Goal: Information Seeking & Learning: Compare options

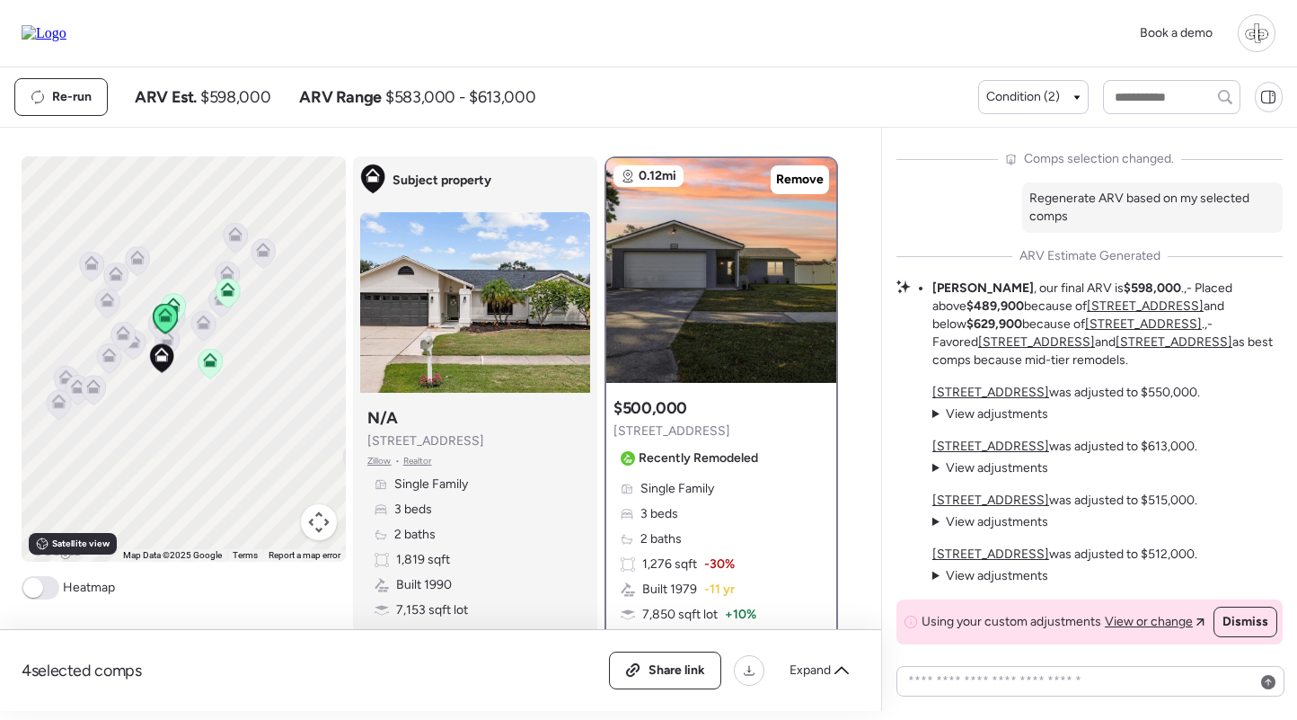
click at [979, 391] on u "[STREET_ADDRESS]" at bounding box center [991, 392] width 117 height 15
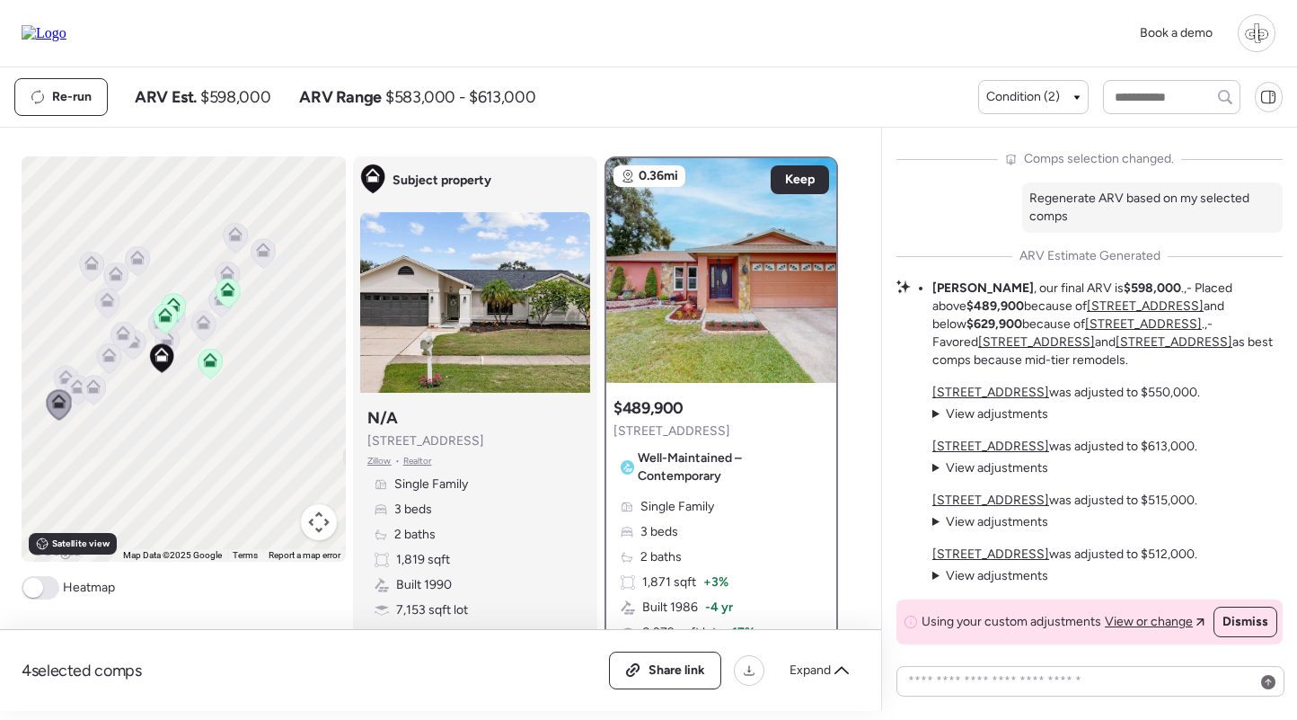
click at [965, 440] on u "[STREET_ADDRESS]" at bounding box center [991, 445] width 117 height 15
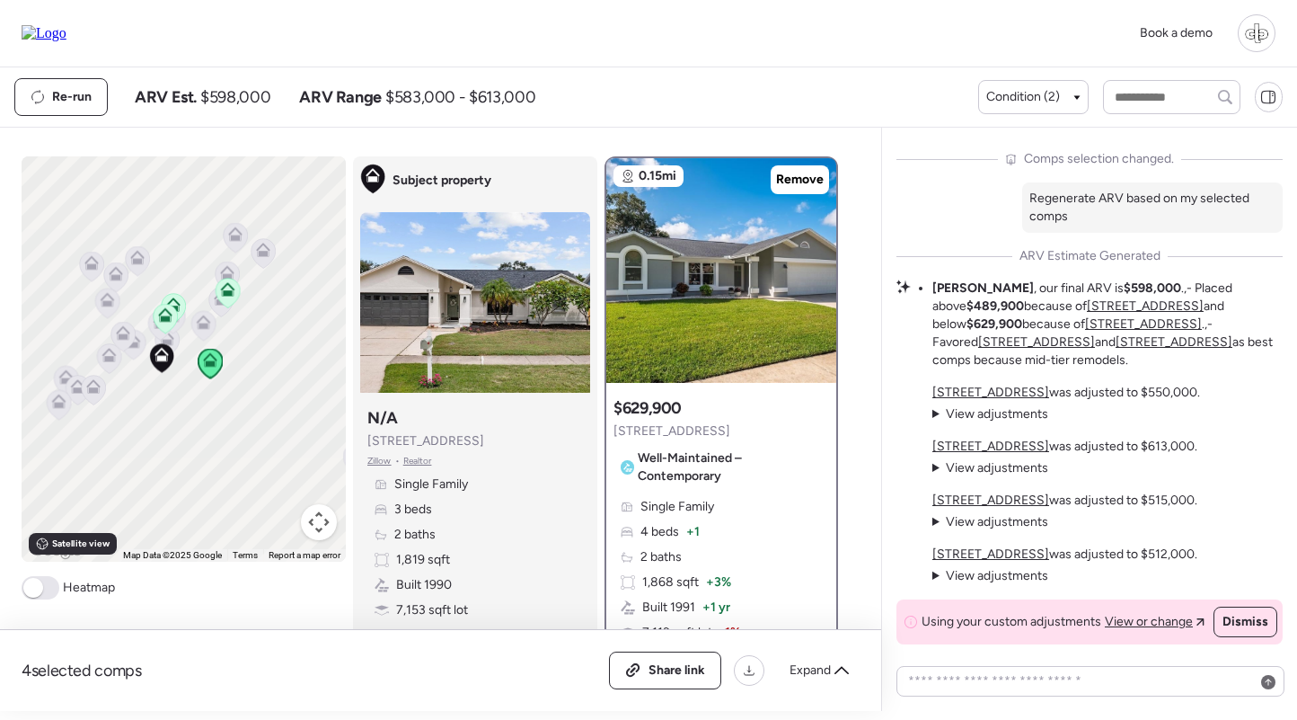
click at [964, 497] on u "[STREET_ADDRESS]" at bounding box center [991, 499] width 117 height 15
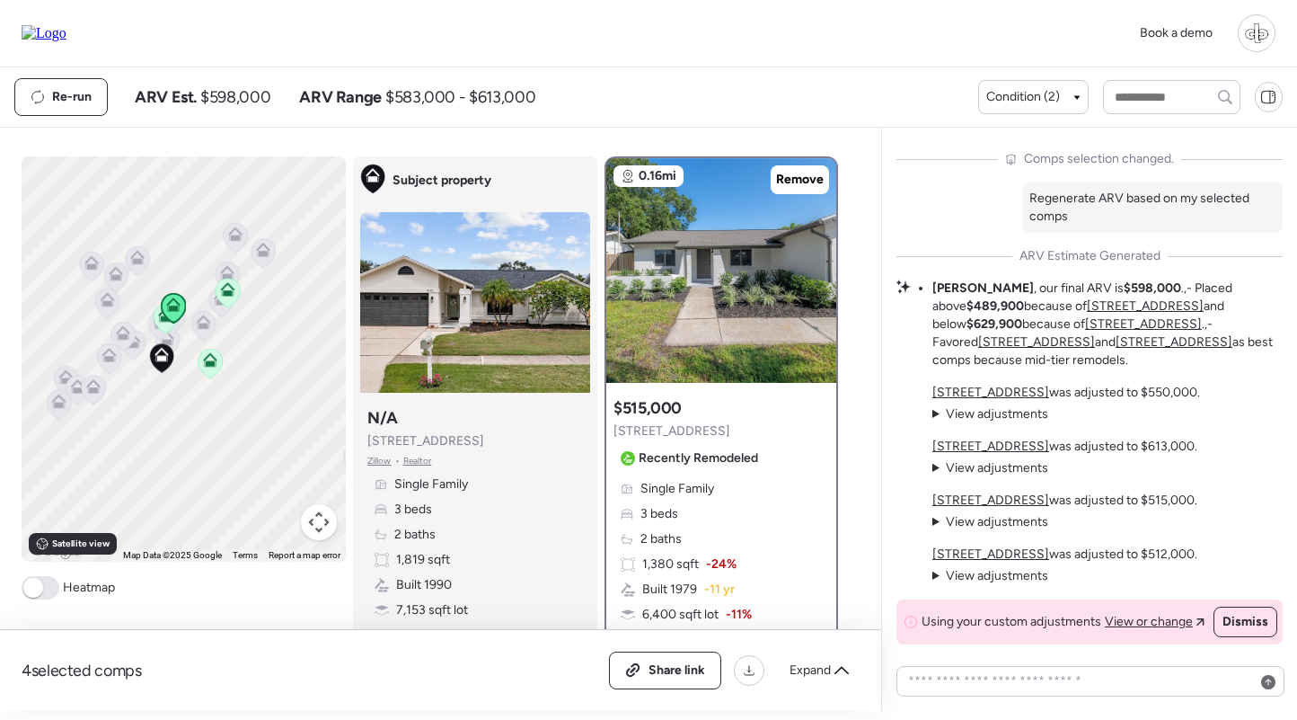
click at [963, 551] on u "[STREET_ADDRESS]" at bounding box center [991, 553] width 117 height 15
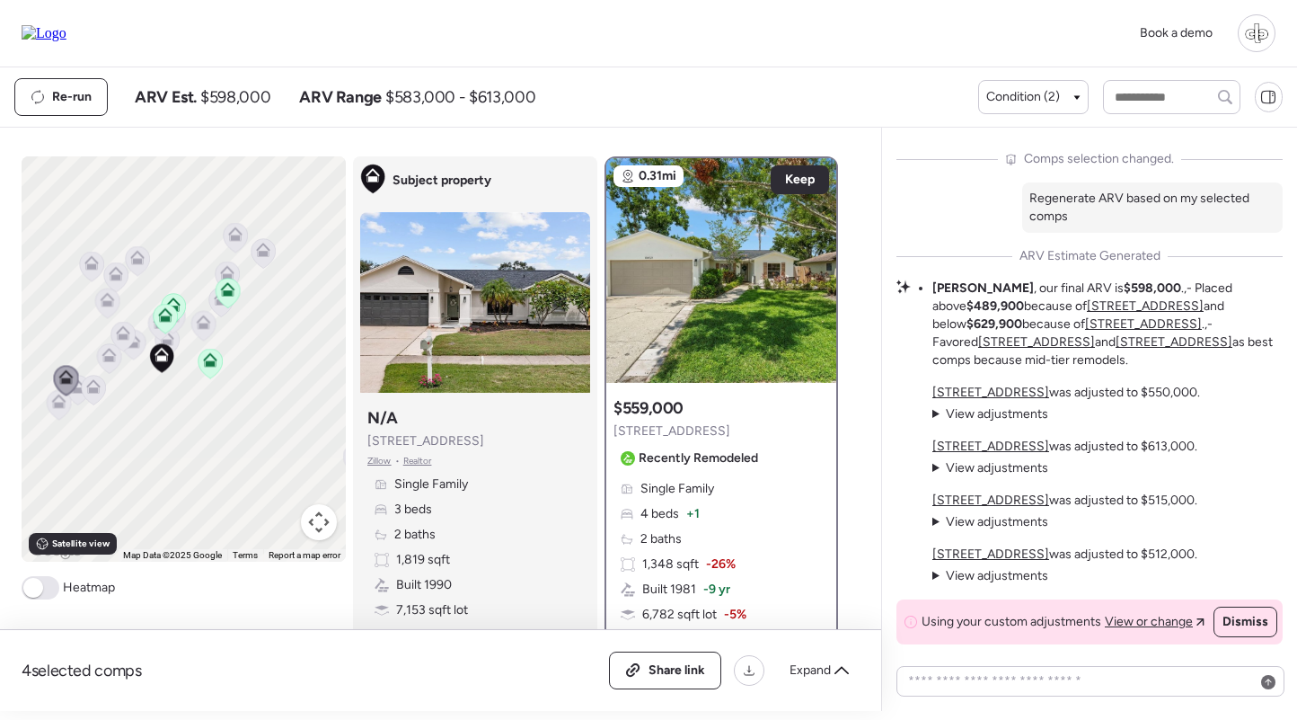
click at [1005, 500] on u "[STREET_ADDRESS]" at bounding box center [991, 499] width 117 height 15
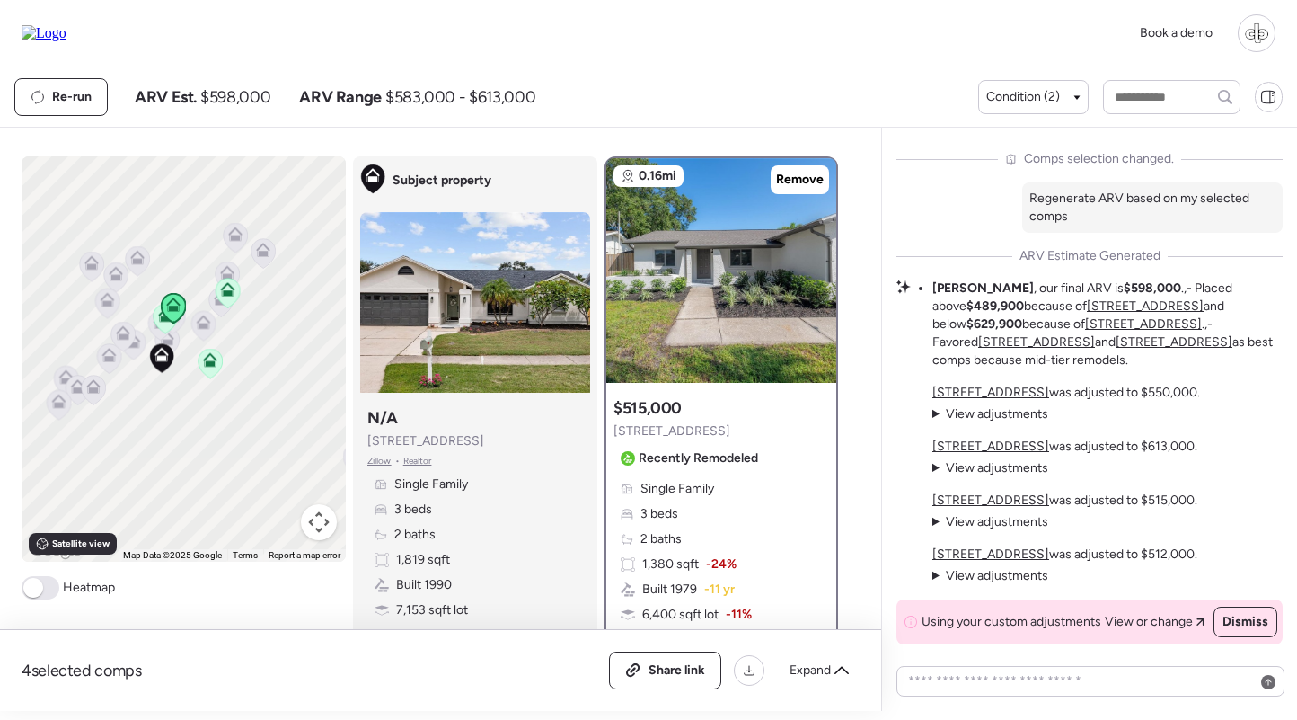
click at [993, 447] on u "[STREET_ADDRESS]" at bounding box center [991, 445] width 117 height 15
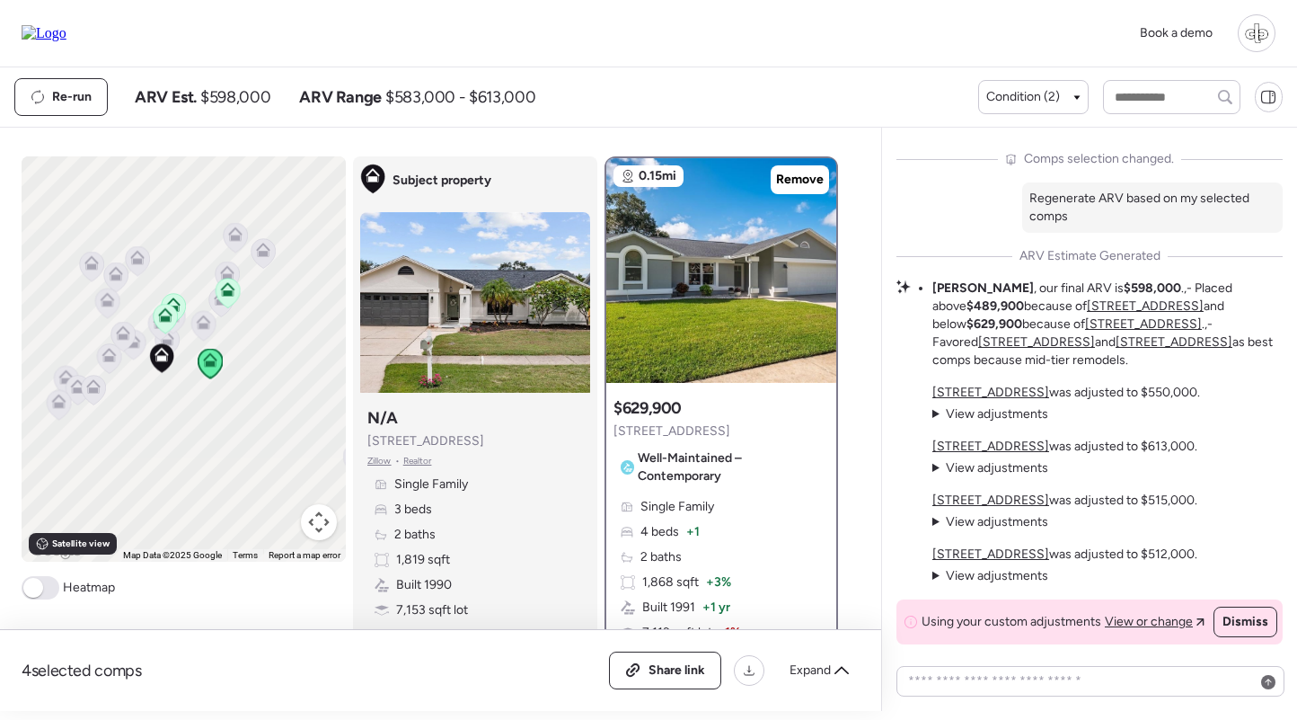
click at [969, 520] on span "View adjustments" at bounding box center [997, 521] width 102 height 15
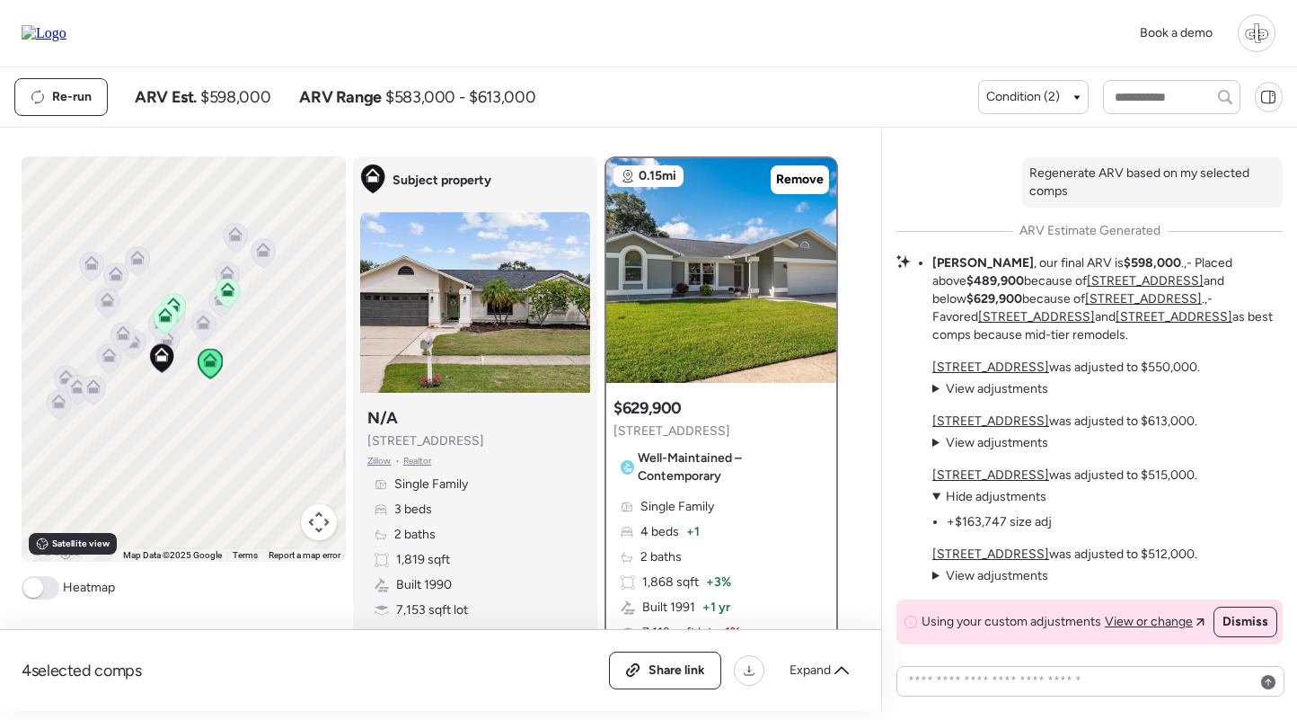
click at [975, 476] on u "[STREET_ADDRESS]" at bounding box center [991, 474] width 117 height 15
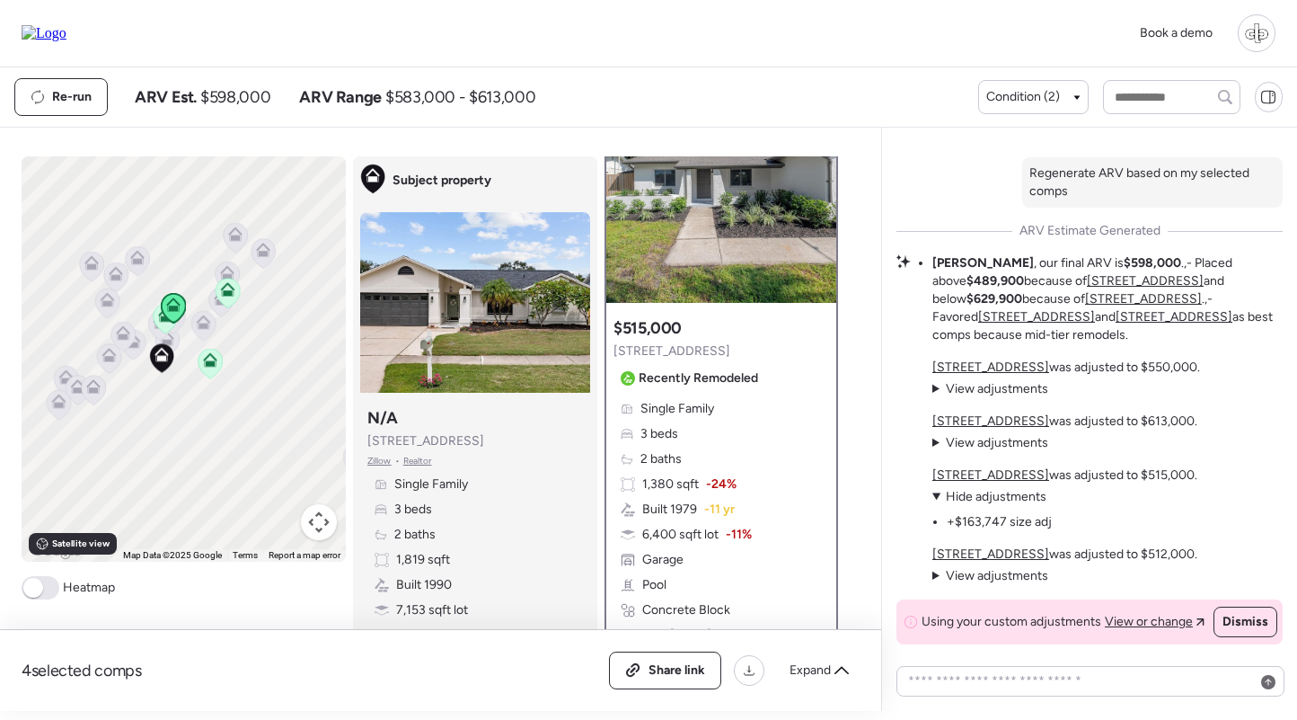
scroll to position [146, 0]
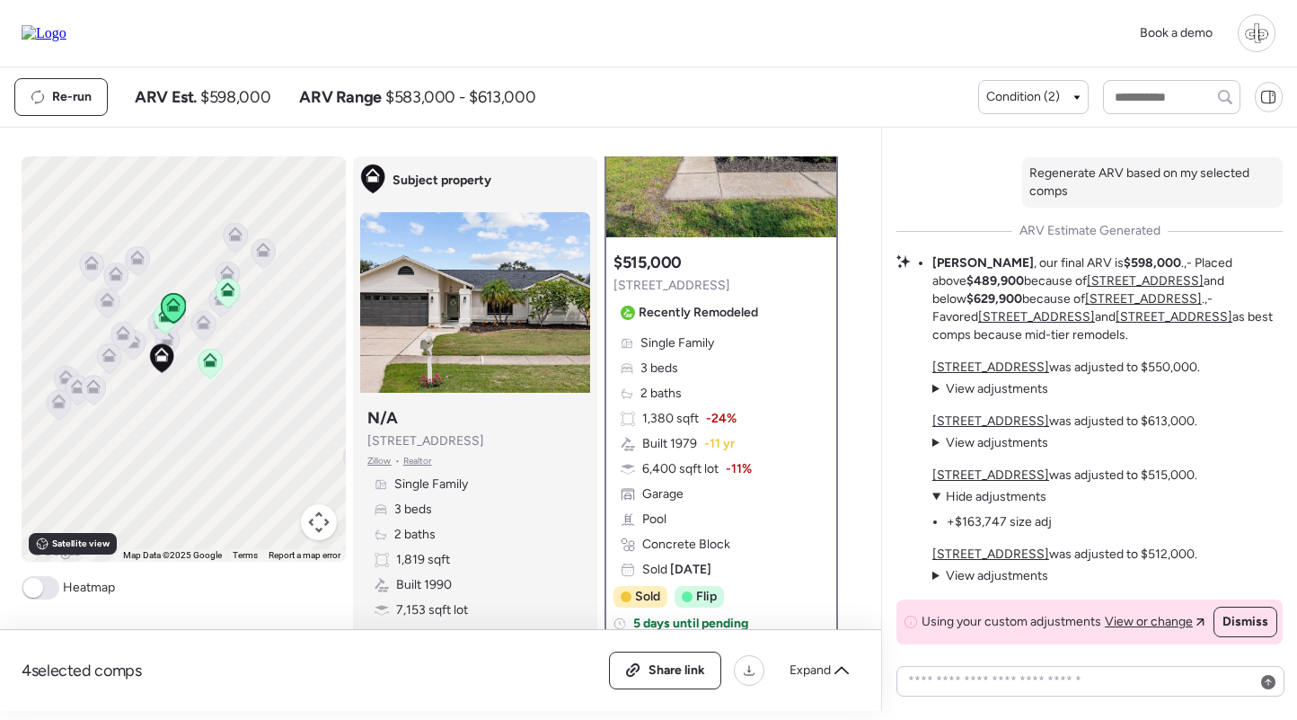
click at [987, 555] on u "[STREET_ADDRESS]" at bounding box center [991, 553] width 117 height 15
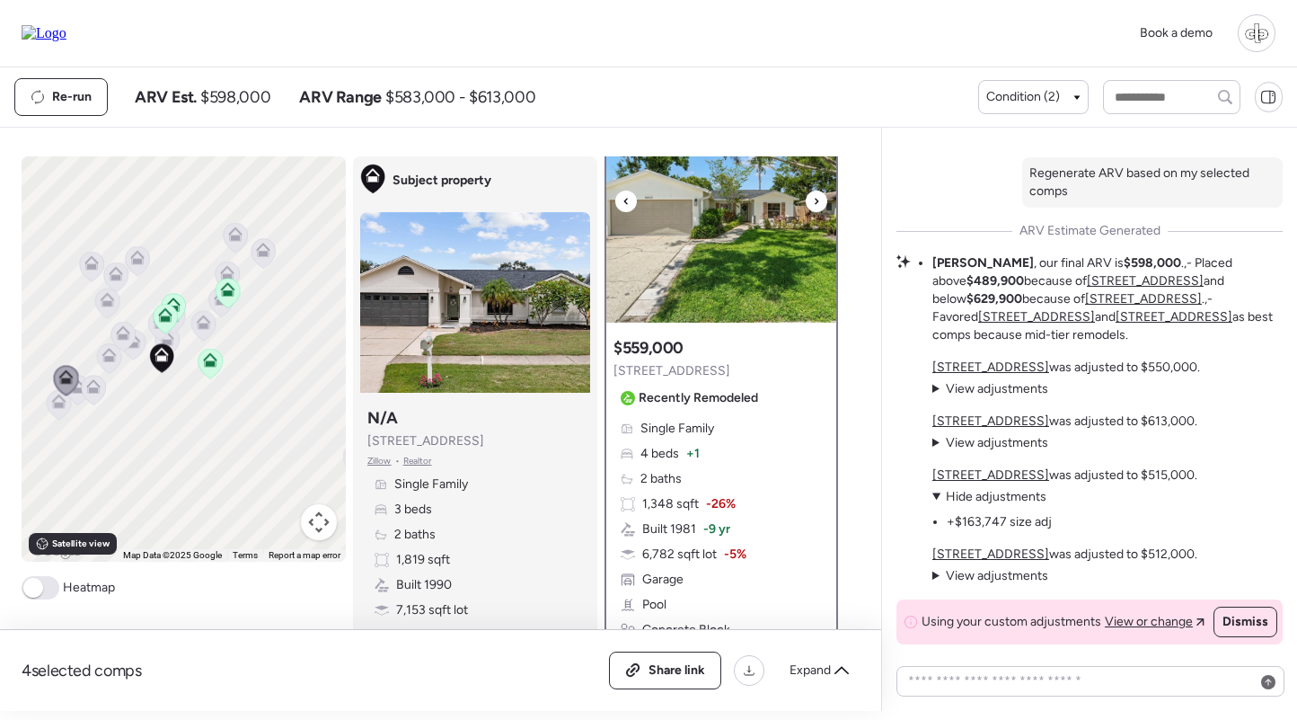
scroll to position [90, 0]
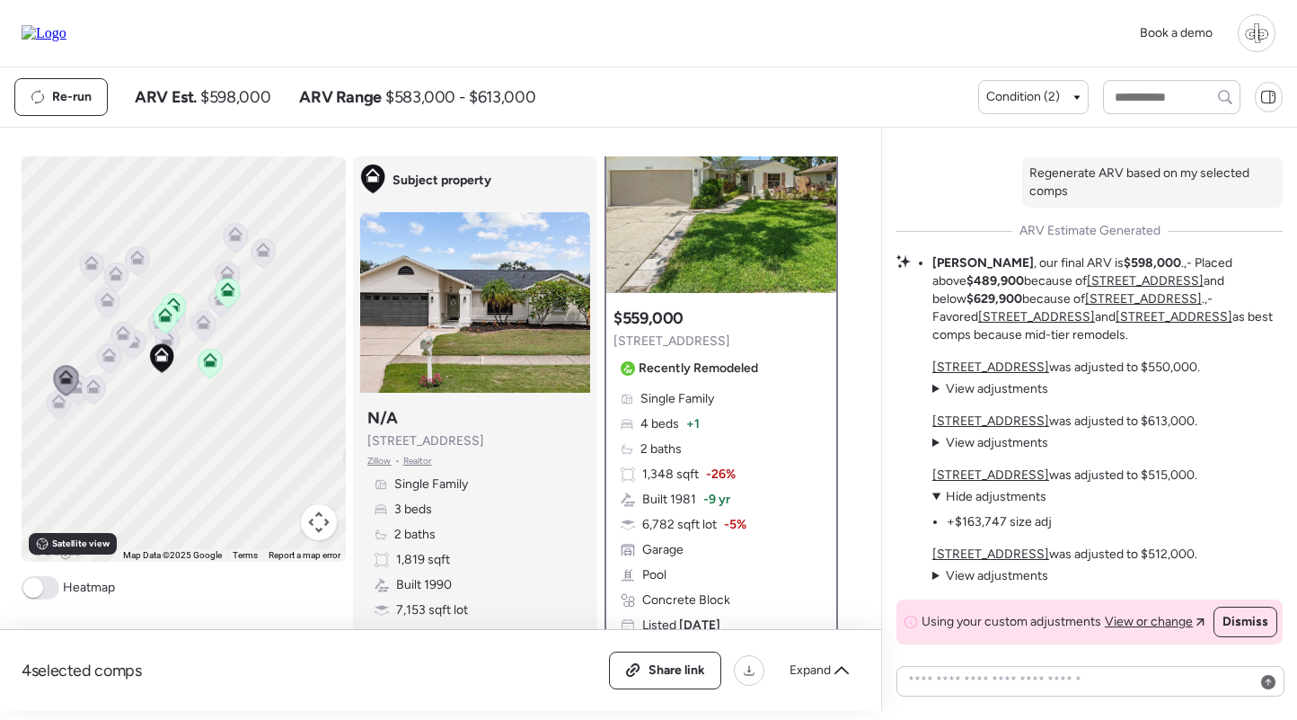
click at [1004, 577] on span "View adjustments" at bounding box center [997, 575] width 102 height 15
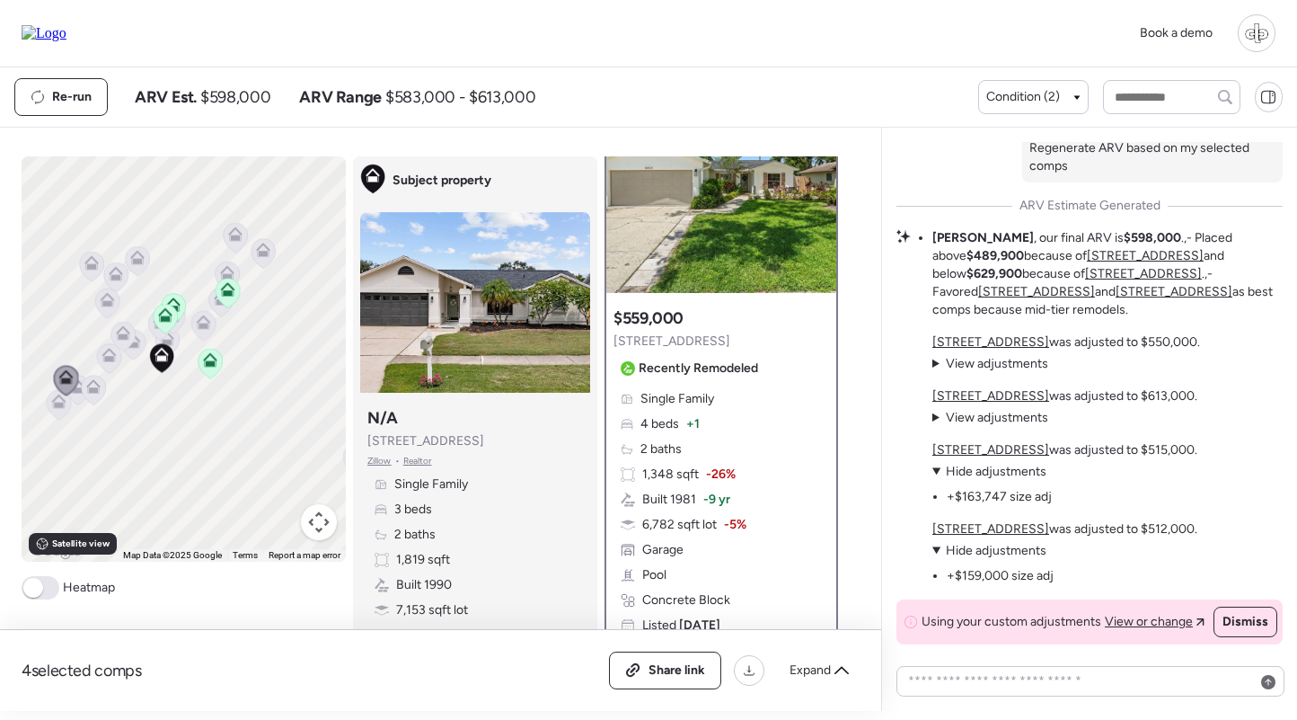
click at [1281, 51] on div "Book a demo" at bounding box center [648, 33] width 1297 height 67
click at [1087, 263] on u "[STREET_ADDRESS]" at bounding box center [1145, 255] width 117 height 15
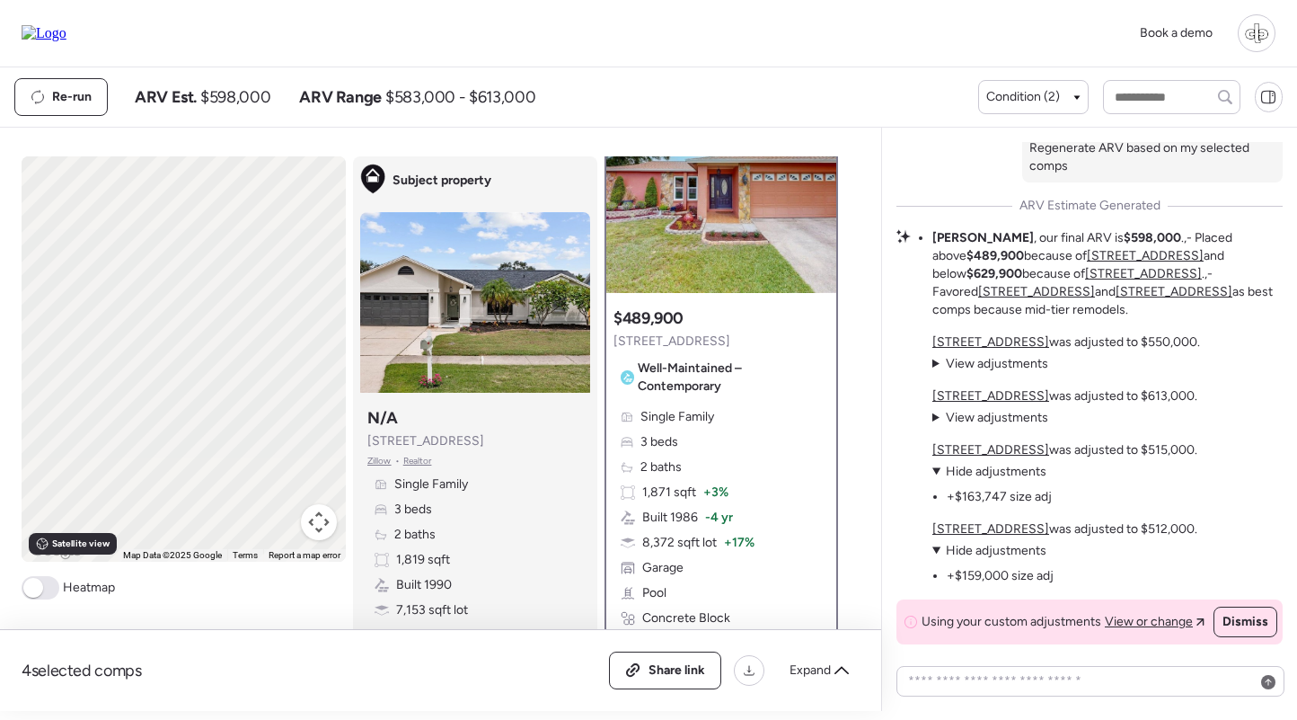
scroll to position [0, 0]
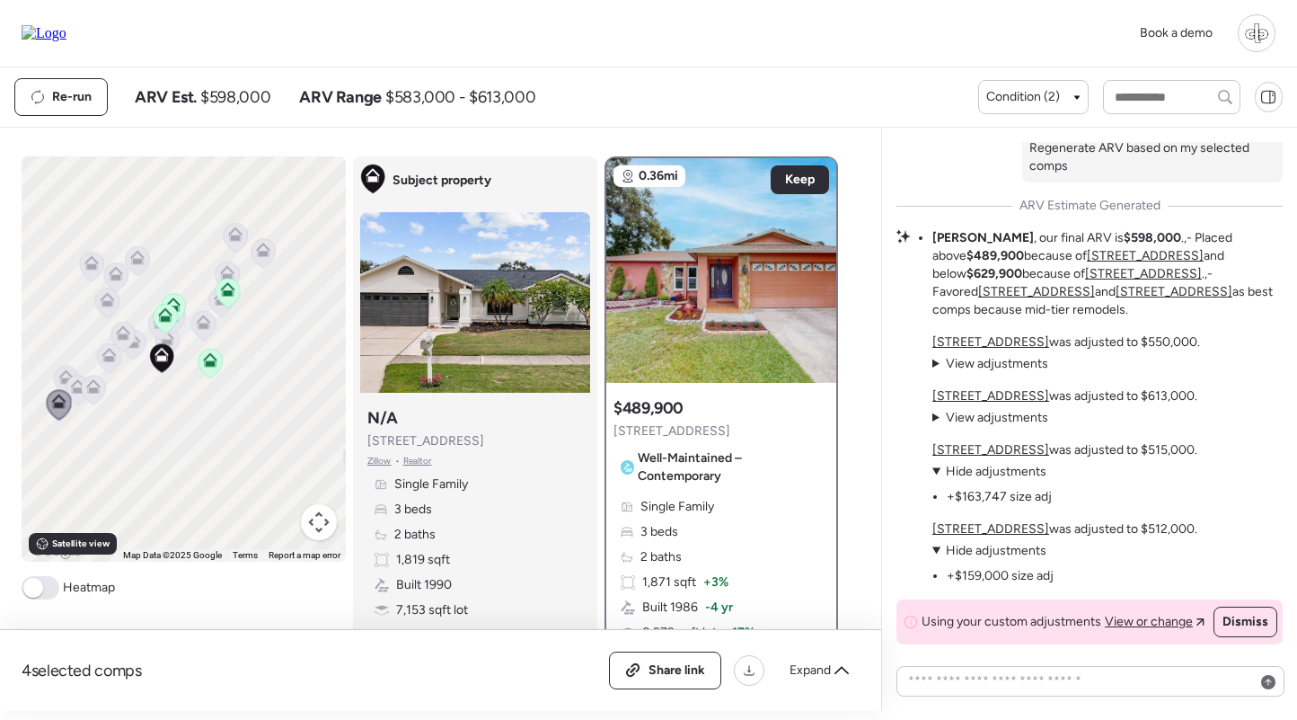
click at [1085, 281] on u "[STREET_ADDRESS]" at bounding box center [1143, 273] width 117 height 15
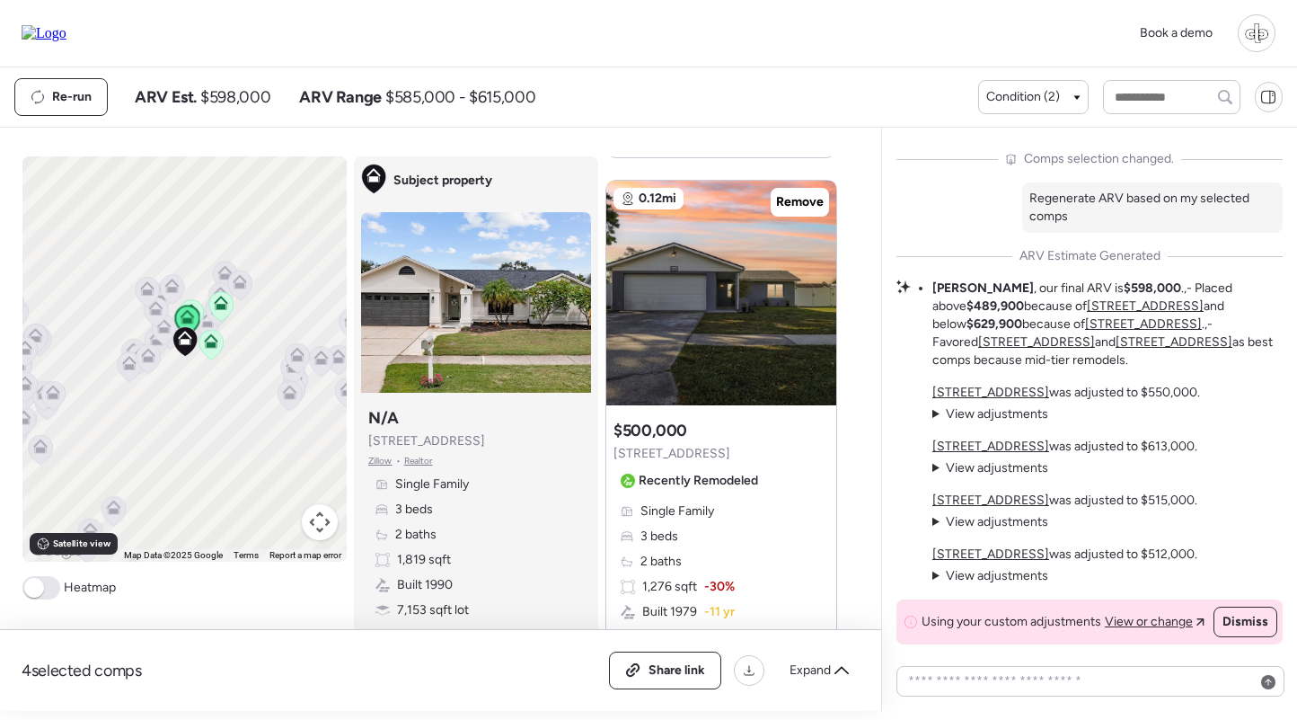
scroll to position [2651, 0]
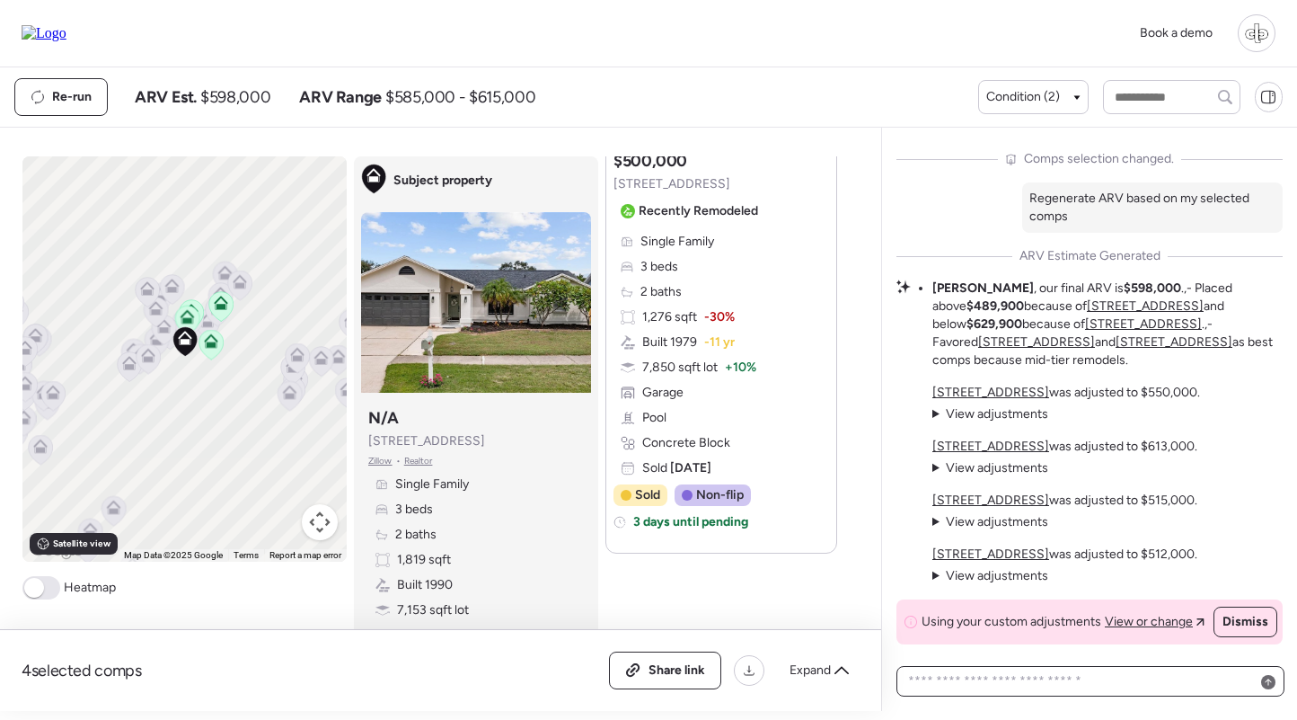
click at [1054, 678] on textarea at bounding box center [1091, 680] width 372 height 25
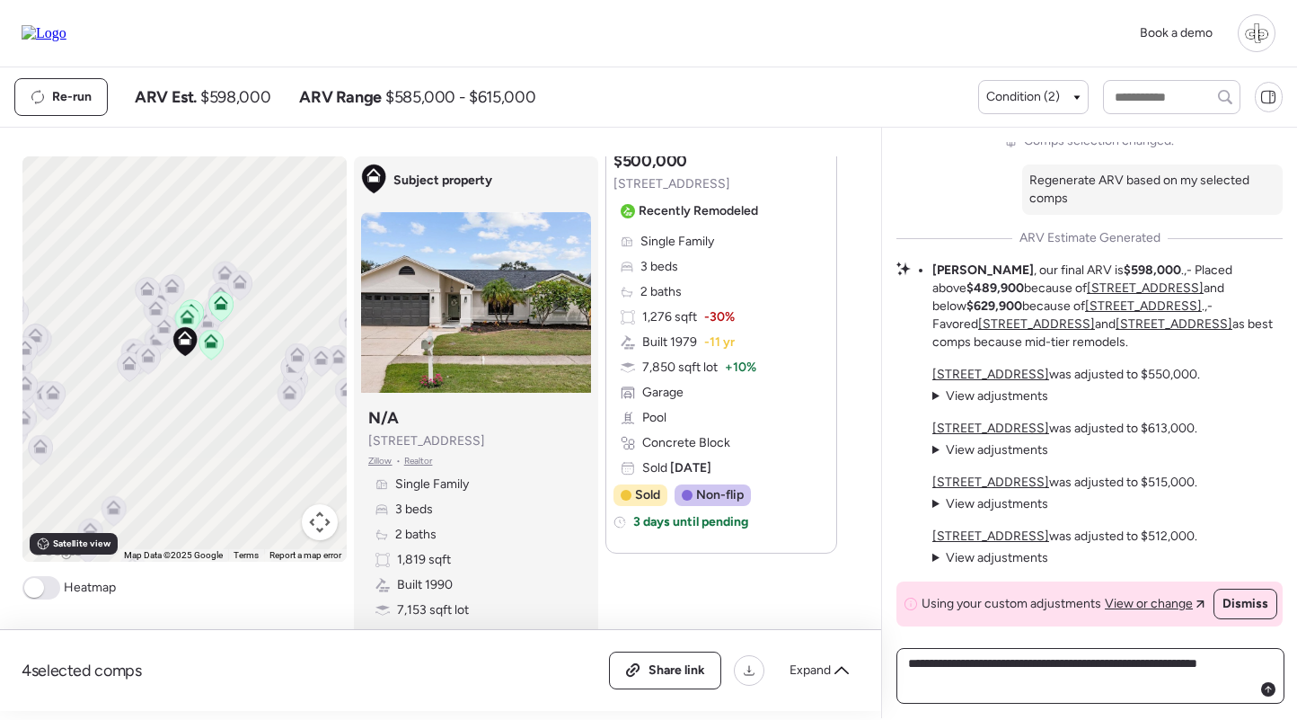
type textarea "**********"
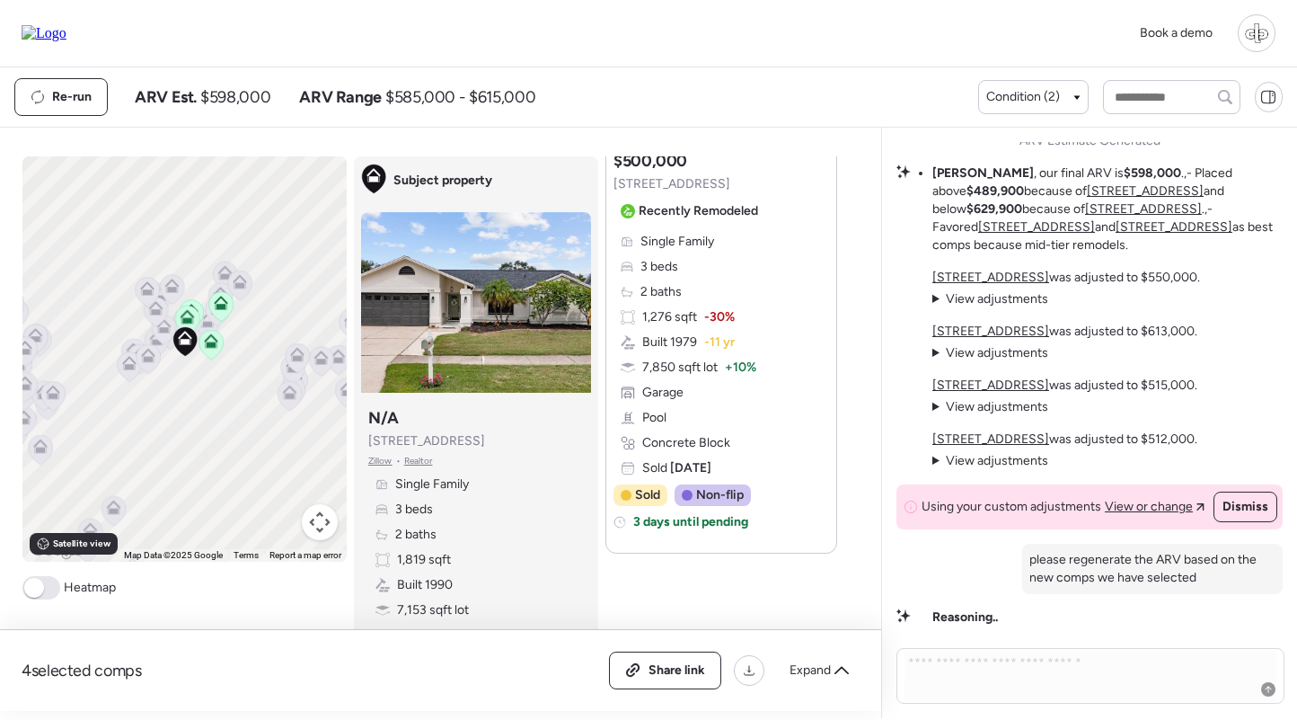
scroll to position [0, 0]
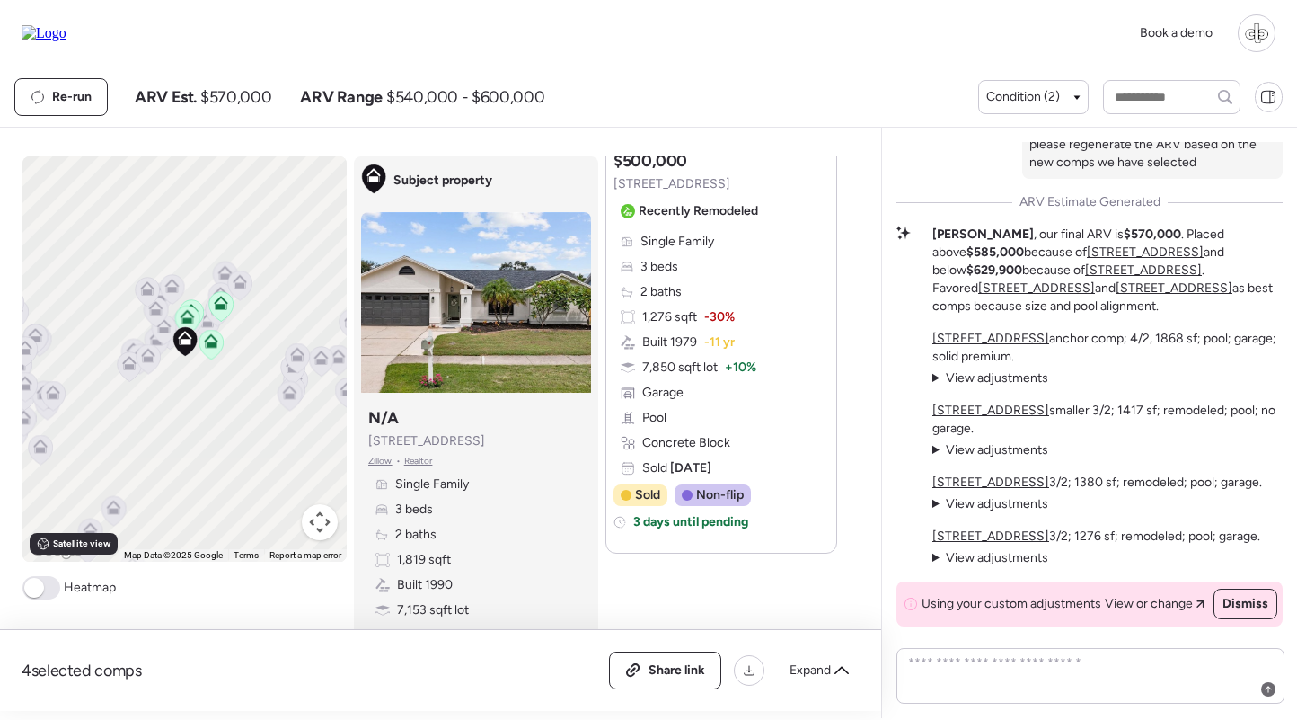
click at [972, 334] on u "[STREET_ADDRESS]" at bounding box center [991, 338] width 117 height 15
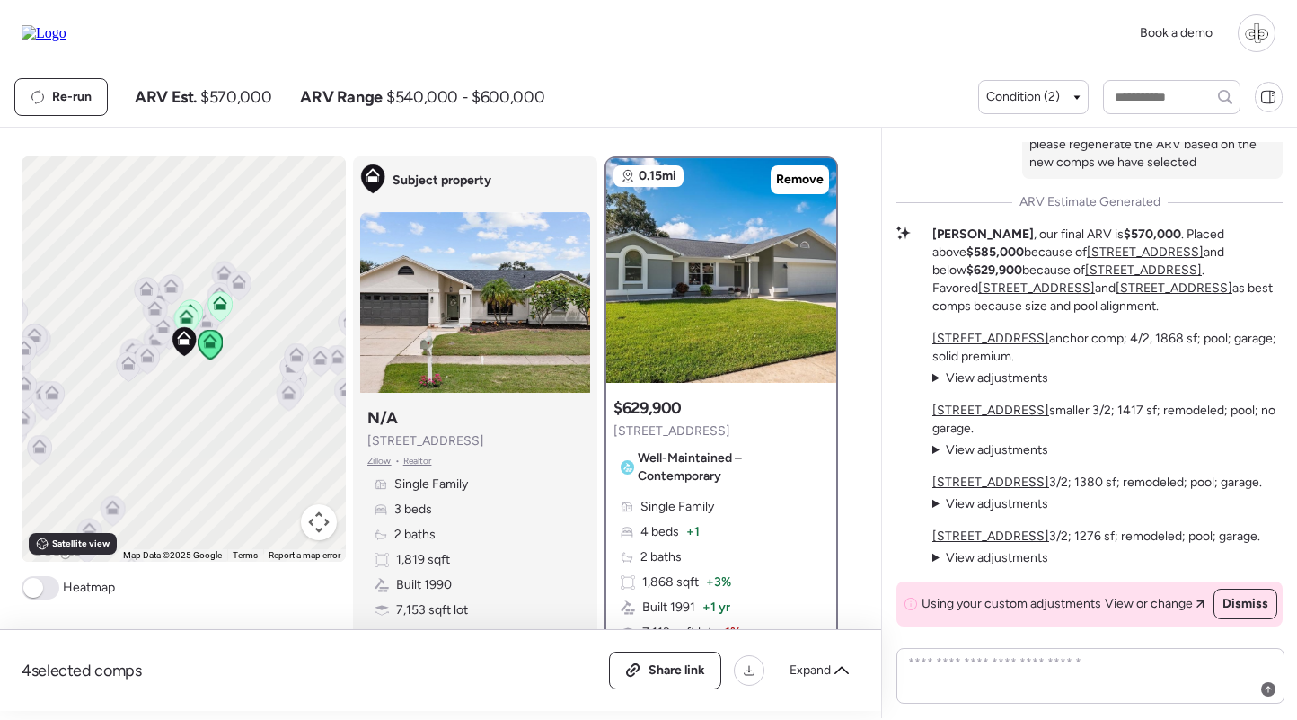
click at [977, 408] on u "[STREET_ADDRESS]" at bounding box center [991, 410] width 117 height 15
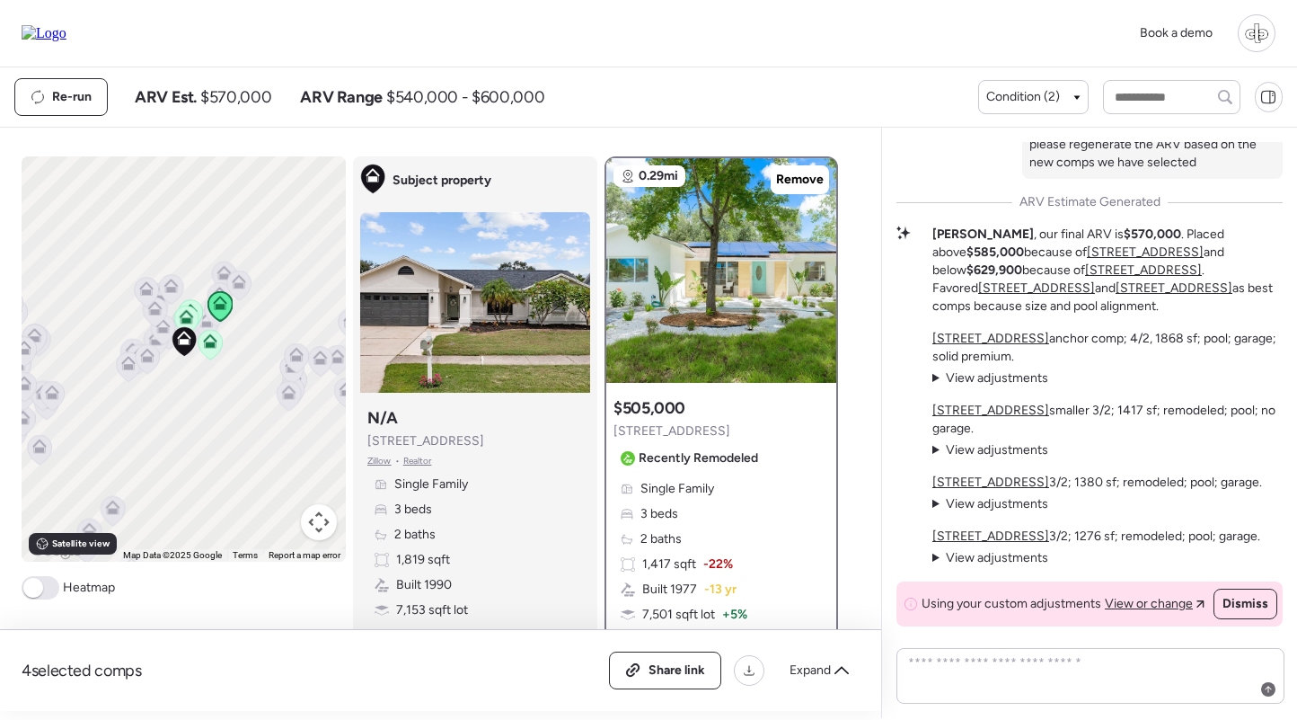
click at [969, 477] on u "[STREET_ADDRESS]" at bounding box center [991, 481] width 117 height 15
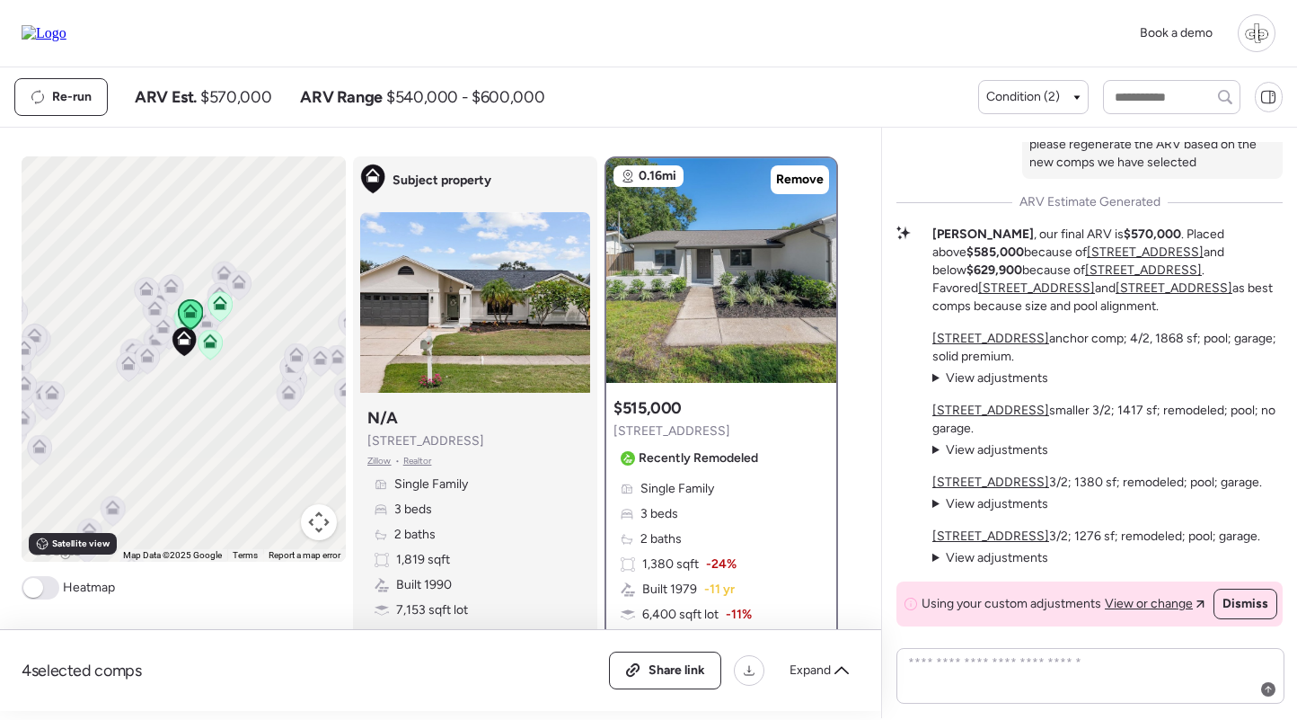
click at [969, 535] on u "[STREET_ADDRESS]" at bounding box center [991, 535] width 117 height 15
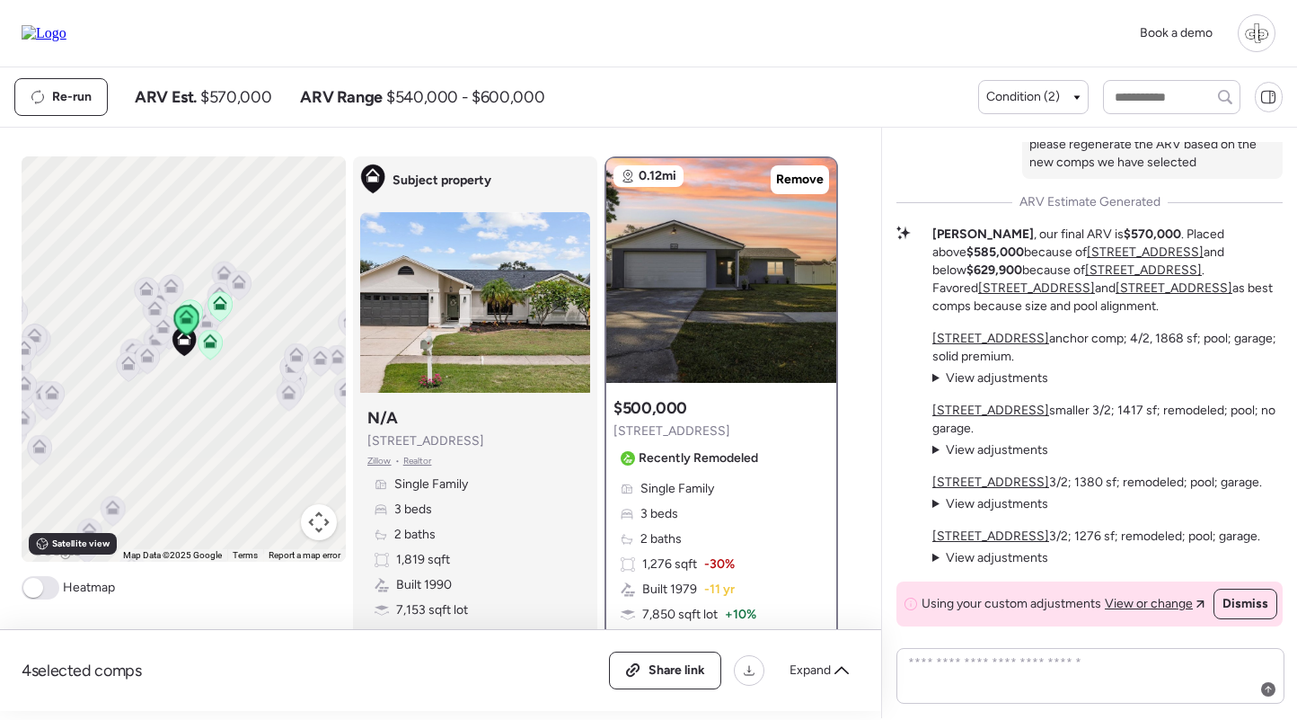
click at [969, 557] on span "View adjustments" at bounding box center [997, 557] width 102 height 15
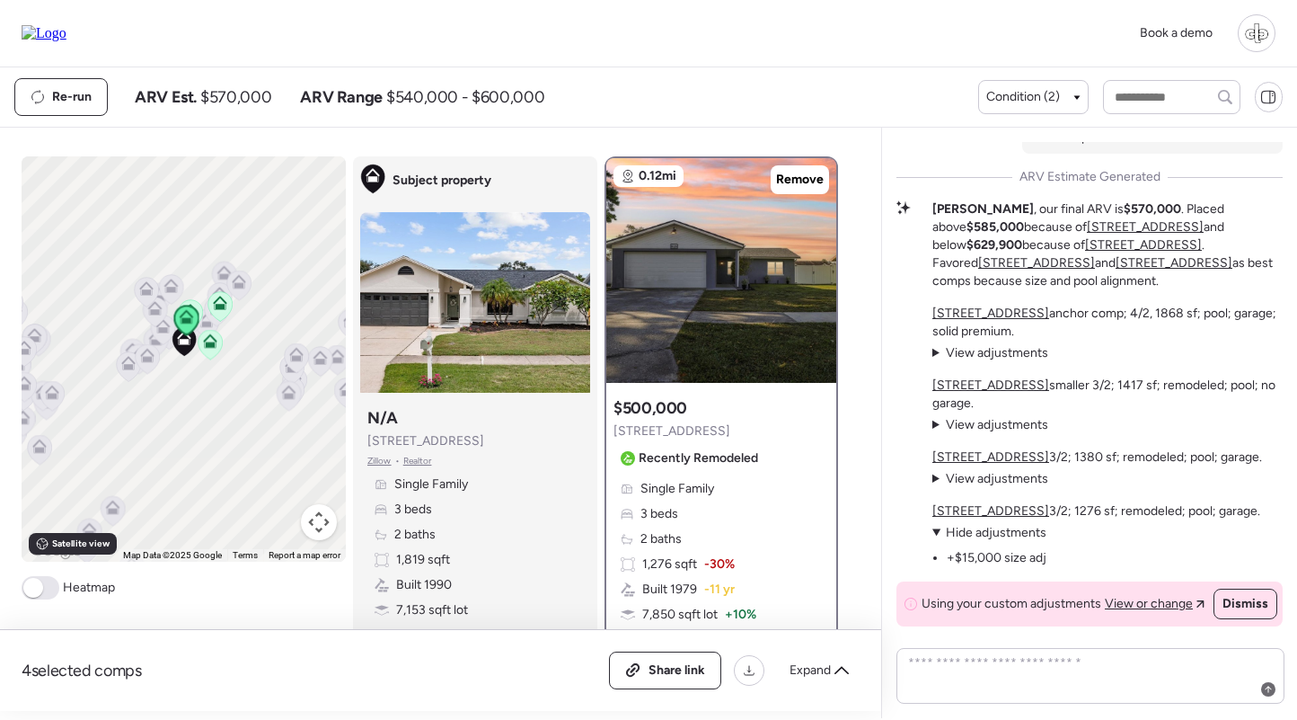
click at [993, 478] on span "View adjustments" at bounding box center [997, 478] width 102 height 15
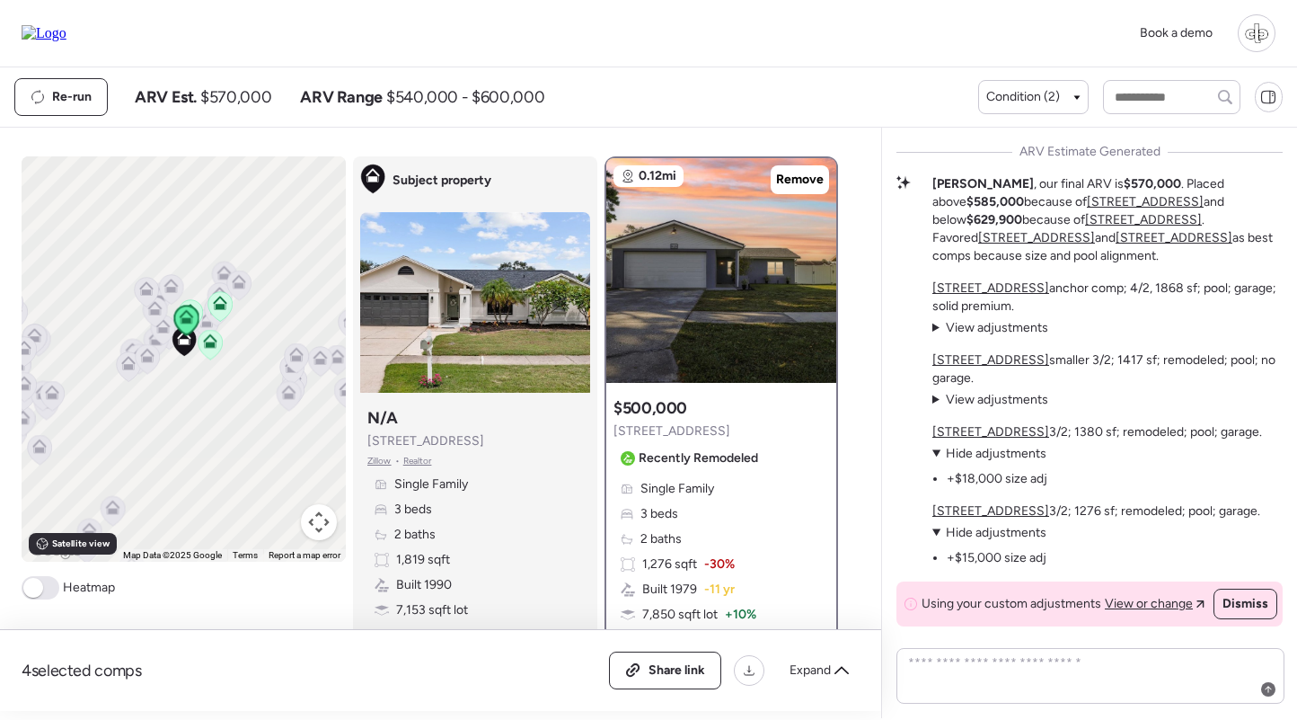
click at [1007, 432] on u "[STREET_ADDRESS]" at bounding box center [991, 431] width 117 height 15
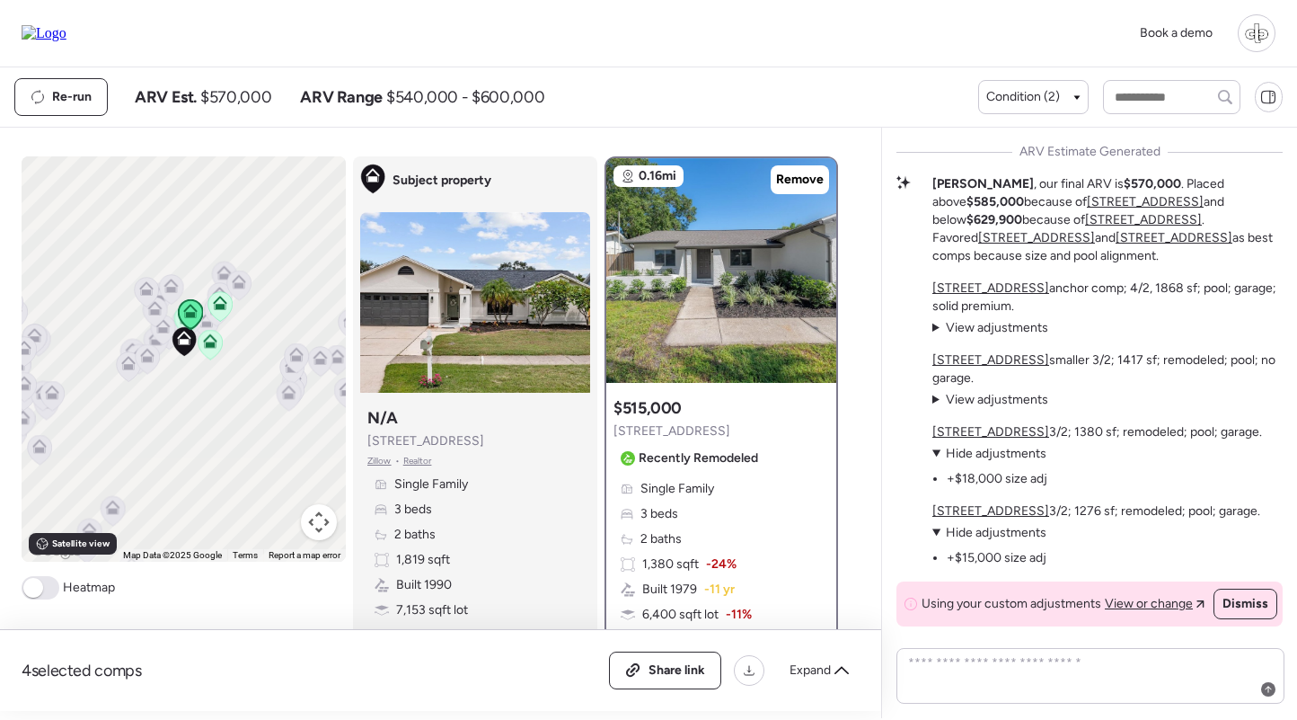
scroll to position [69, 0]
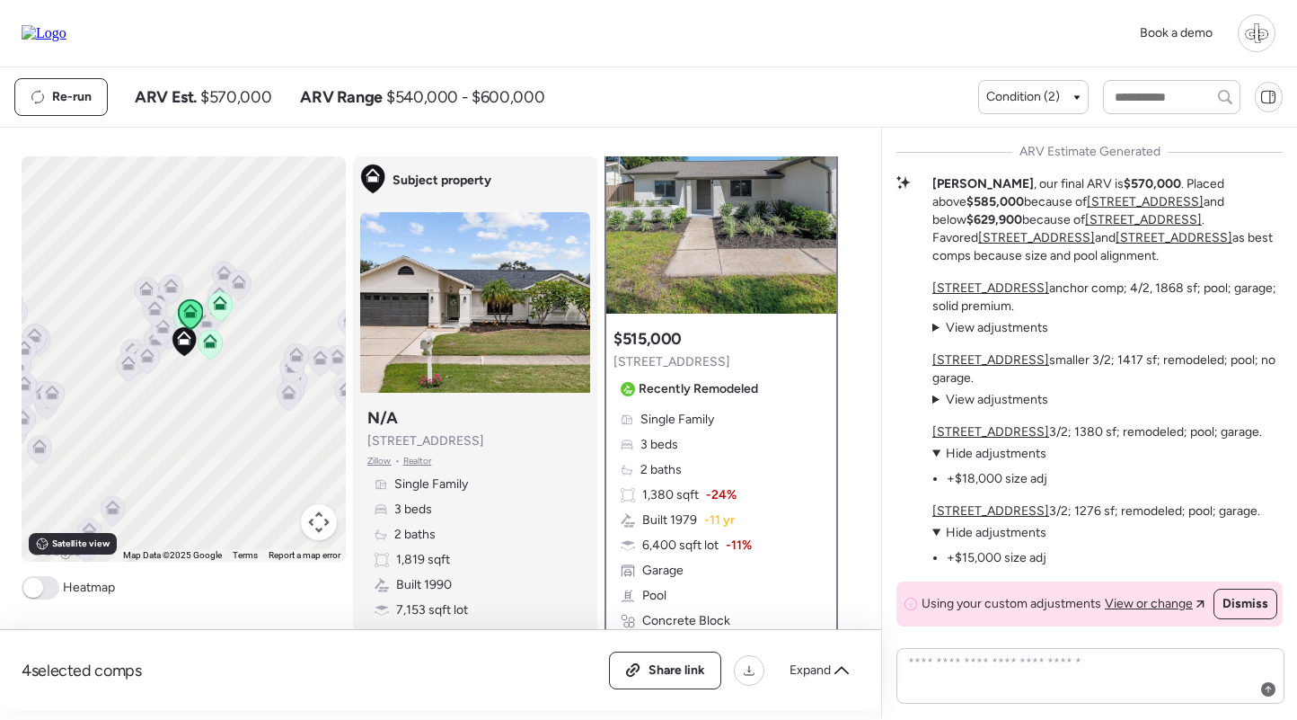
click at [998, 398] on span "View adjustments" at bounding box center [997, 399] width 102 height 15
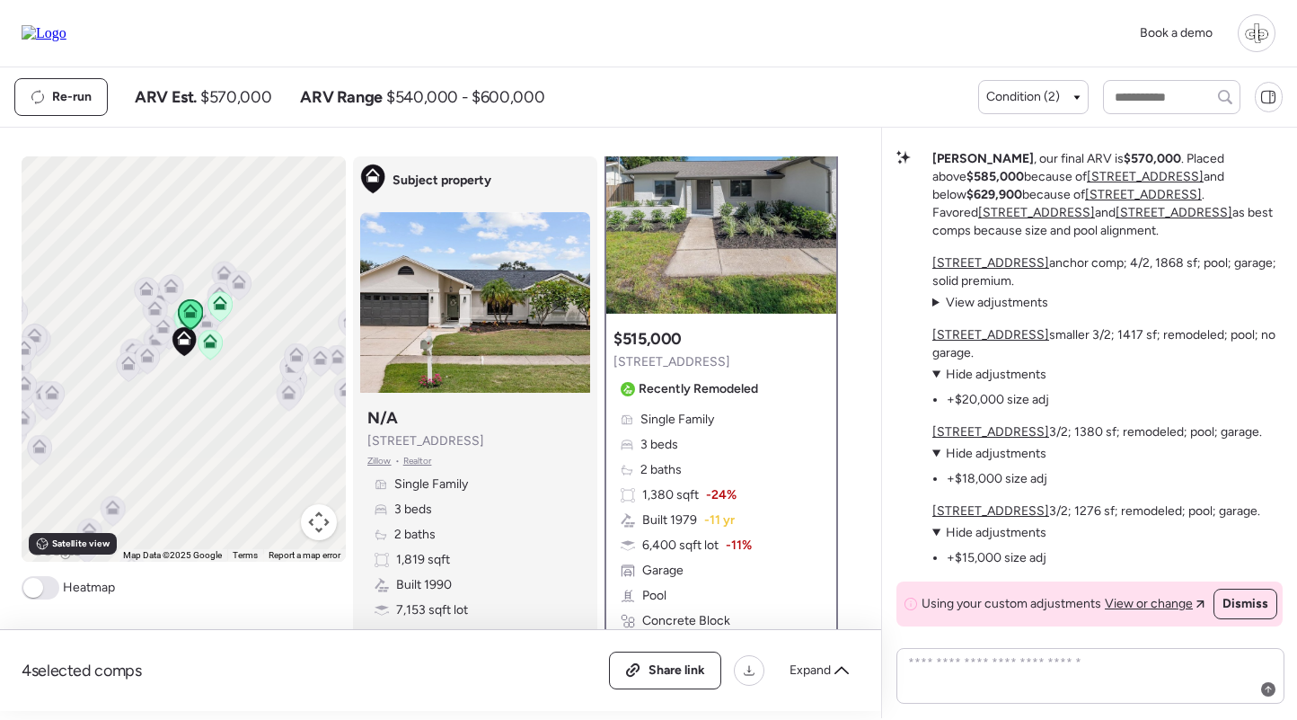
click at [995, 337] on u "[STREET_ADDRESS]" at bounding box center [991, 334] width 117 height 15
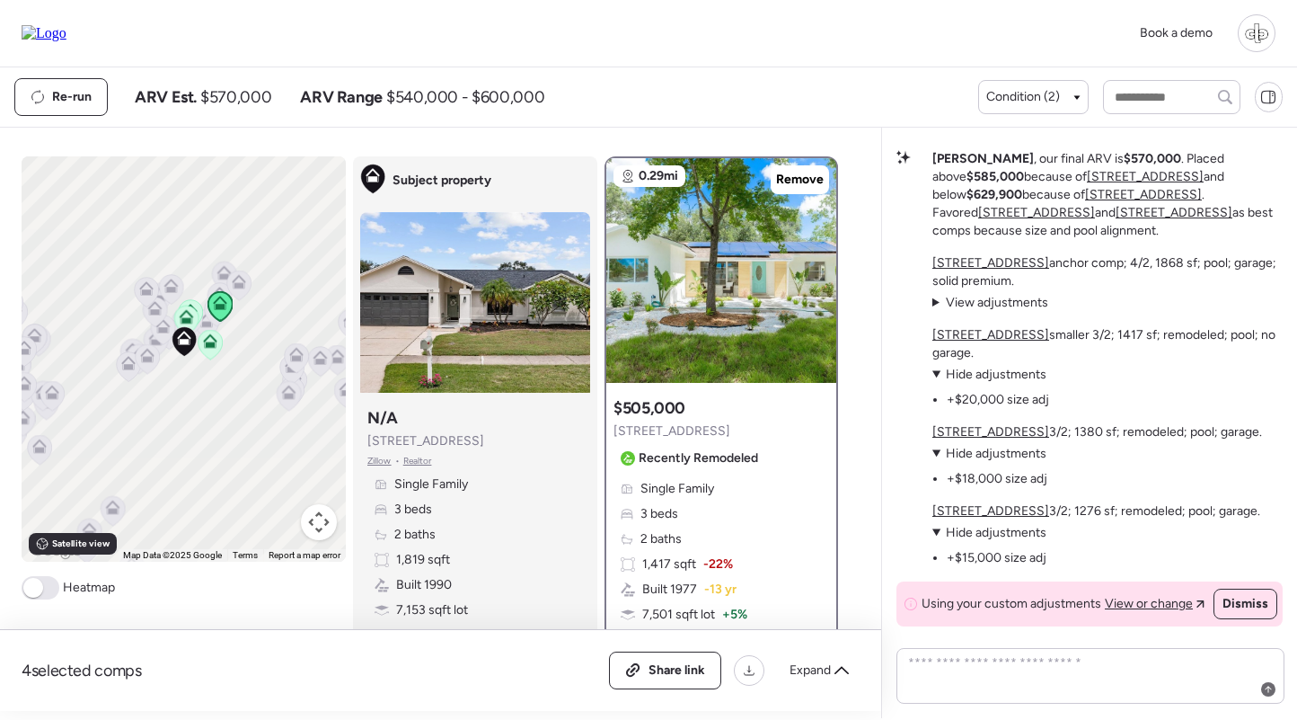
scroll to position [253, 0]
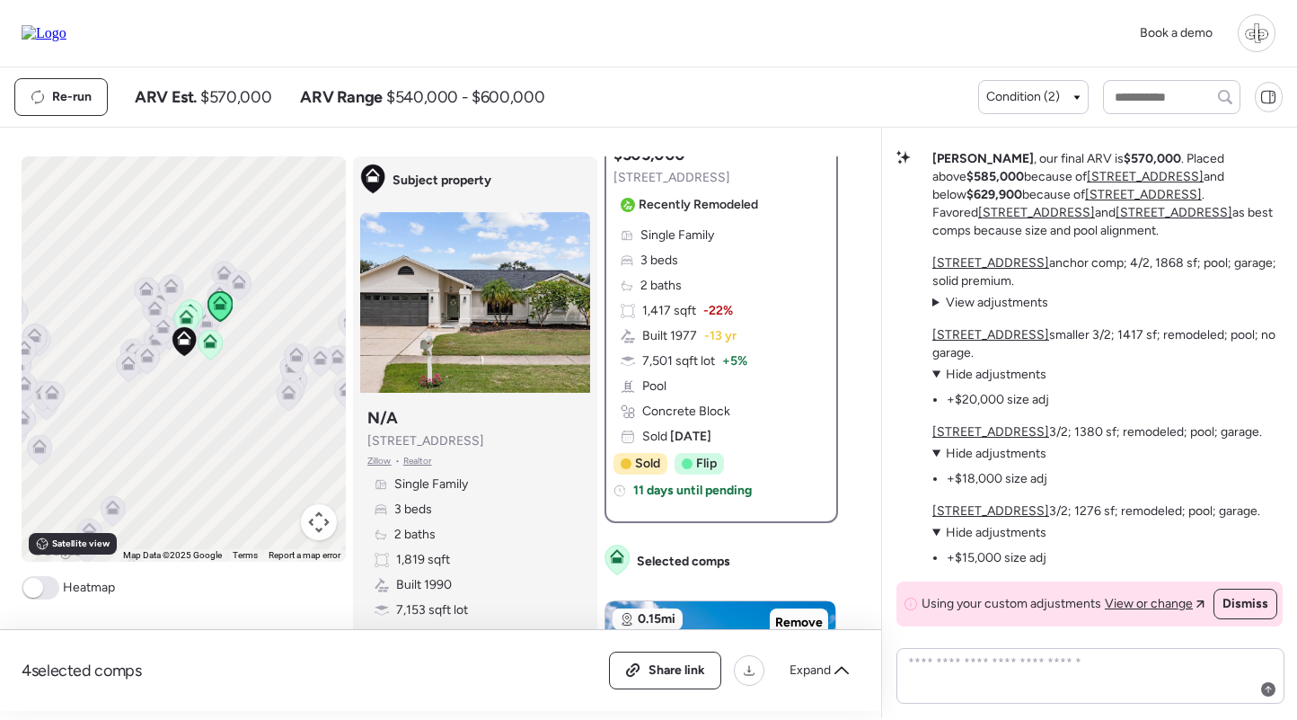
click at [990, 266] on u "[STREET_ADDRESS]" at bounding box center [991, 262] width 117 height 15
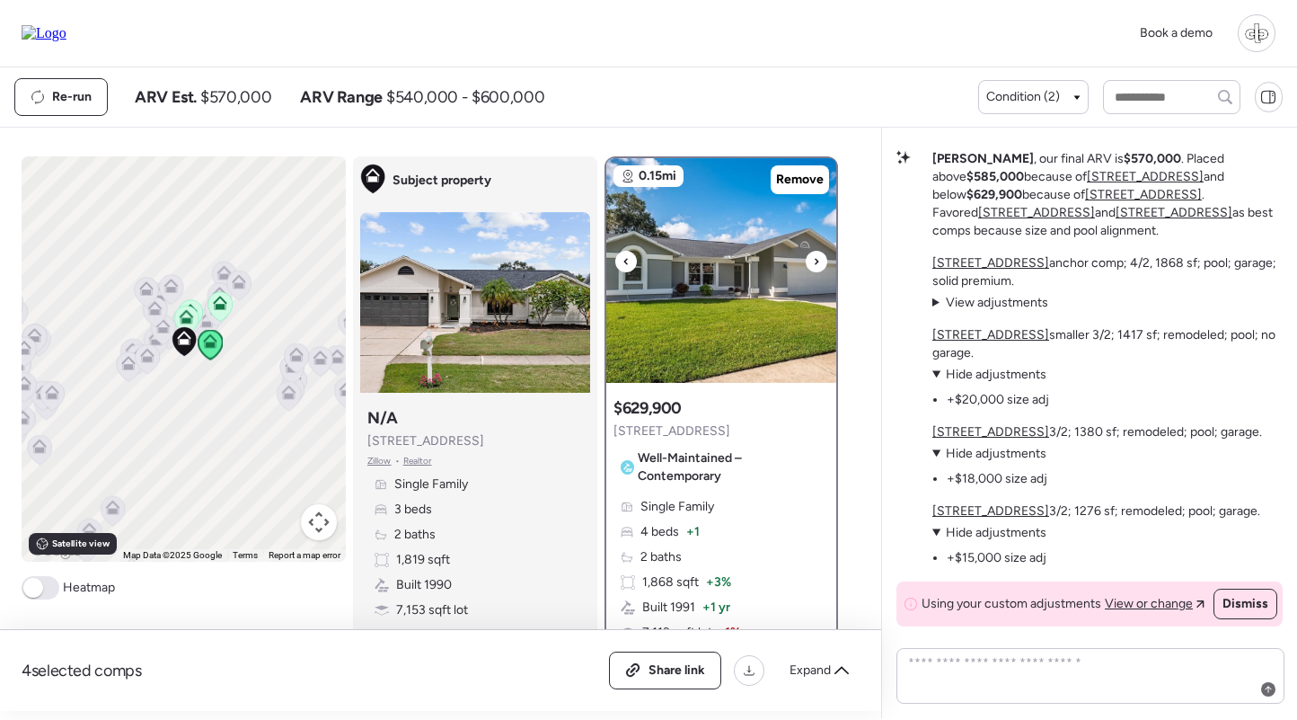
scroll to position [235, 0]
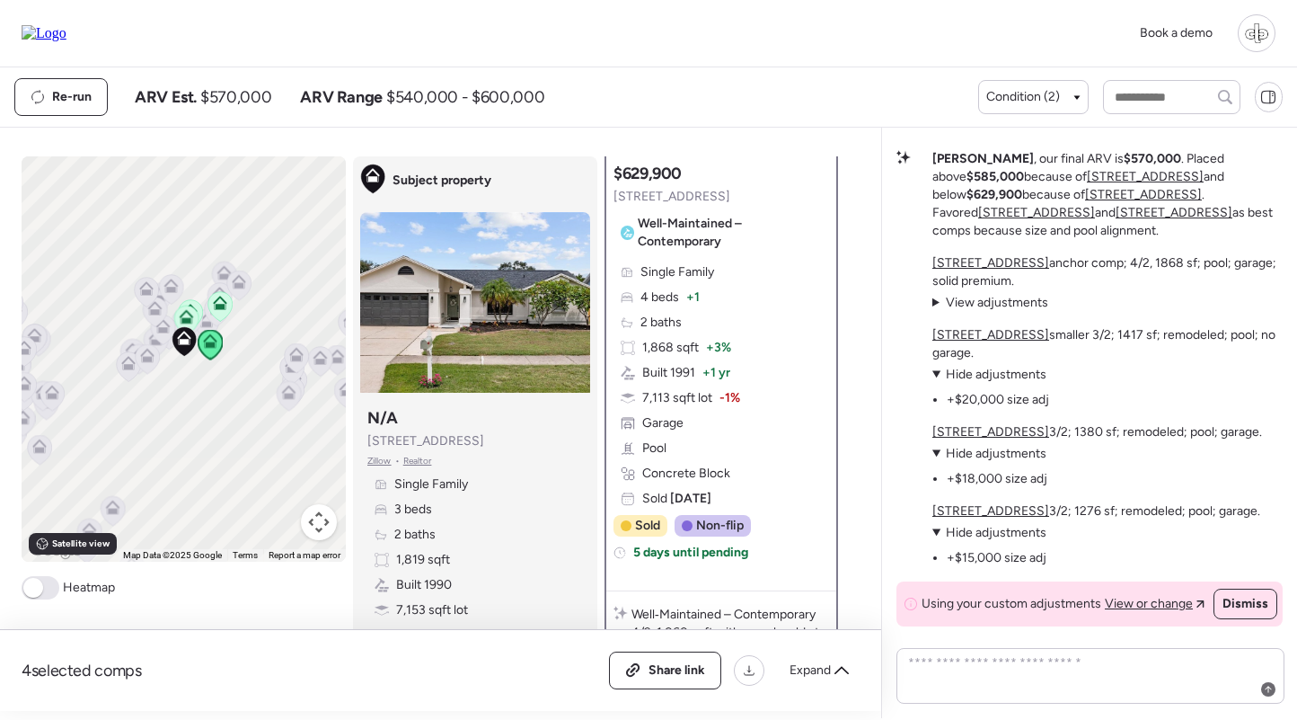
click at [974, 298] on span "View adjustments" at bounding box center [997, 302] width 102 height 15
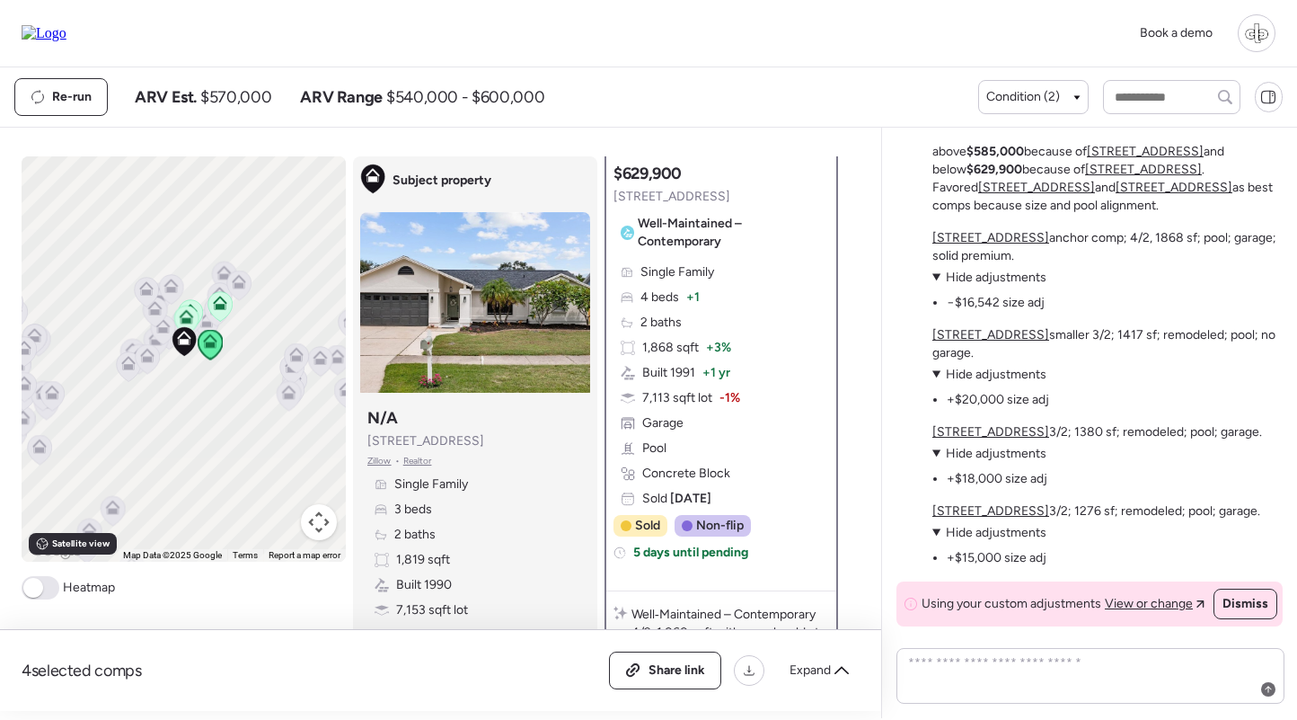
click at [1004, 280] on span "Hide adjustments" at bounding box center [996, 277] width 101 height 15
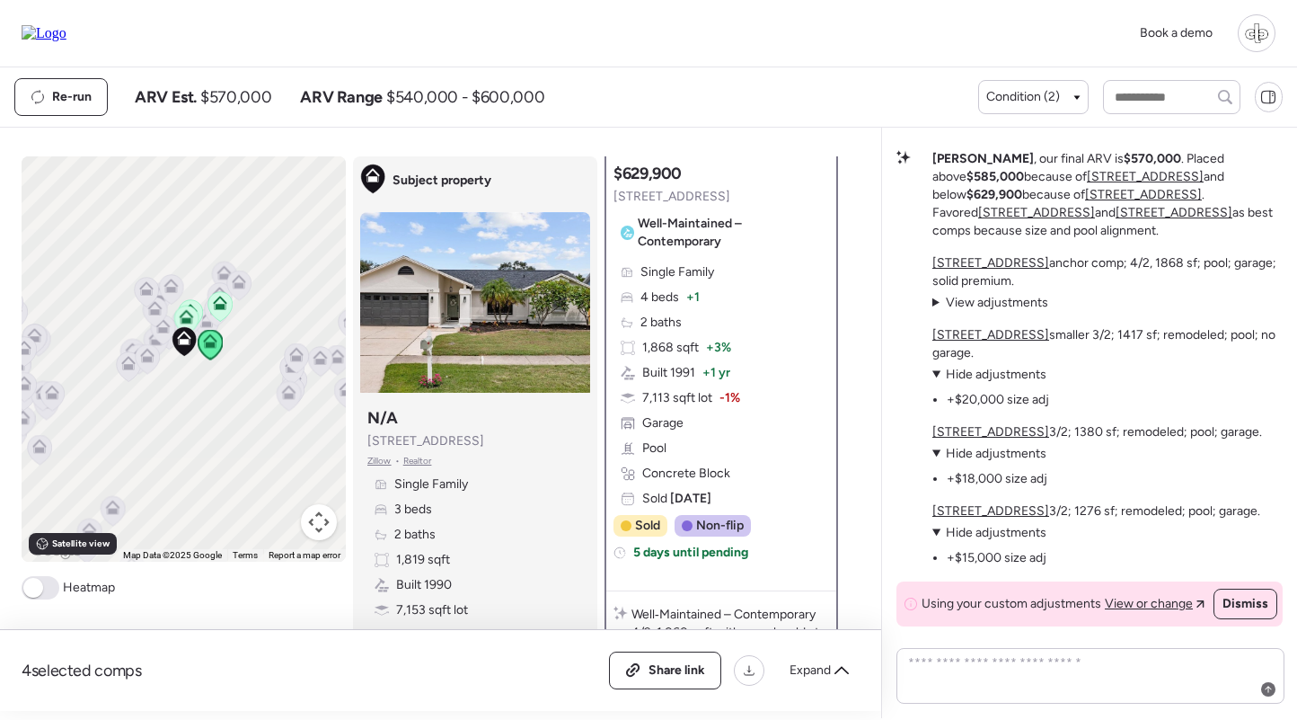
click at [978, 306] on span "View adjustments" at bounding box center [997, 302] width 102 height 15
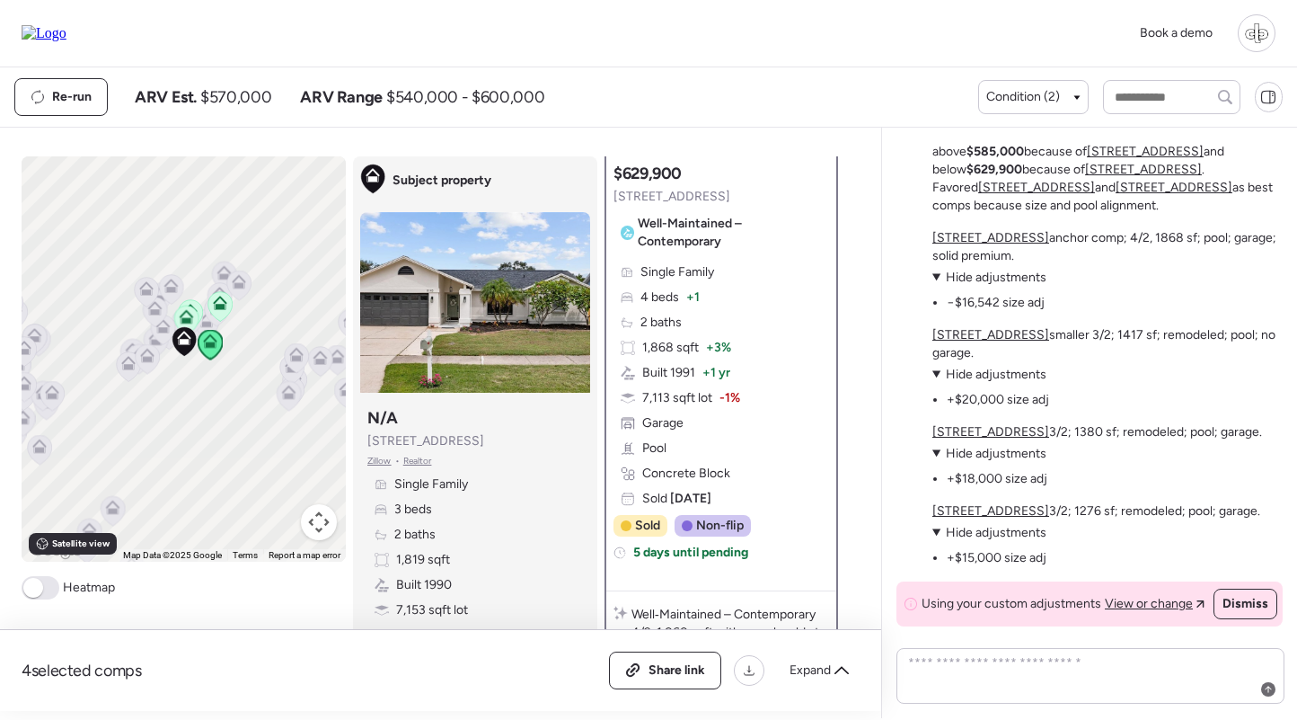
click at [998, 235] on u "[STREET_ADDRESS]" at bounding box center [991, 237] width 117 height 15
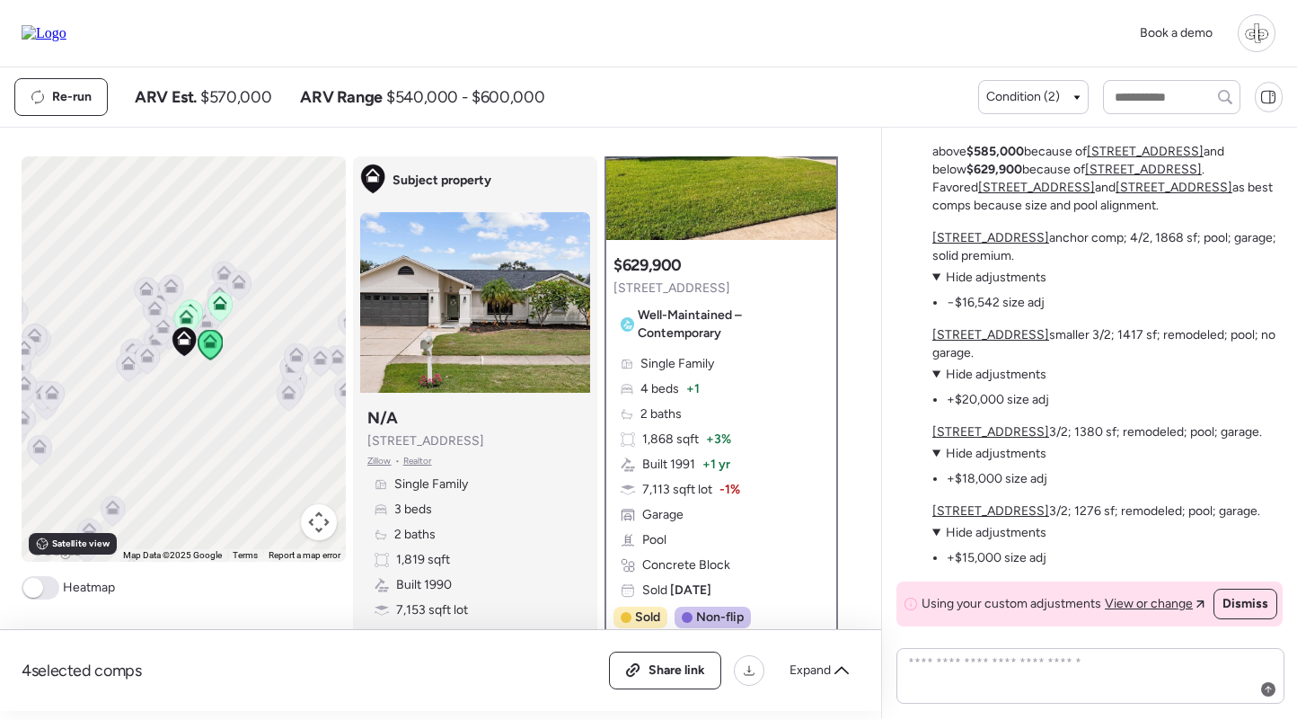
scroll to position [167, 0]
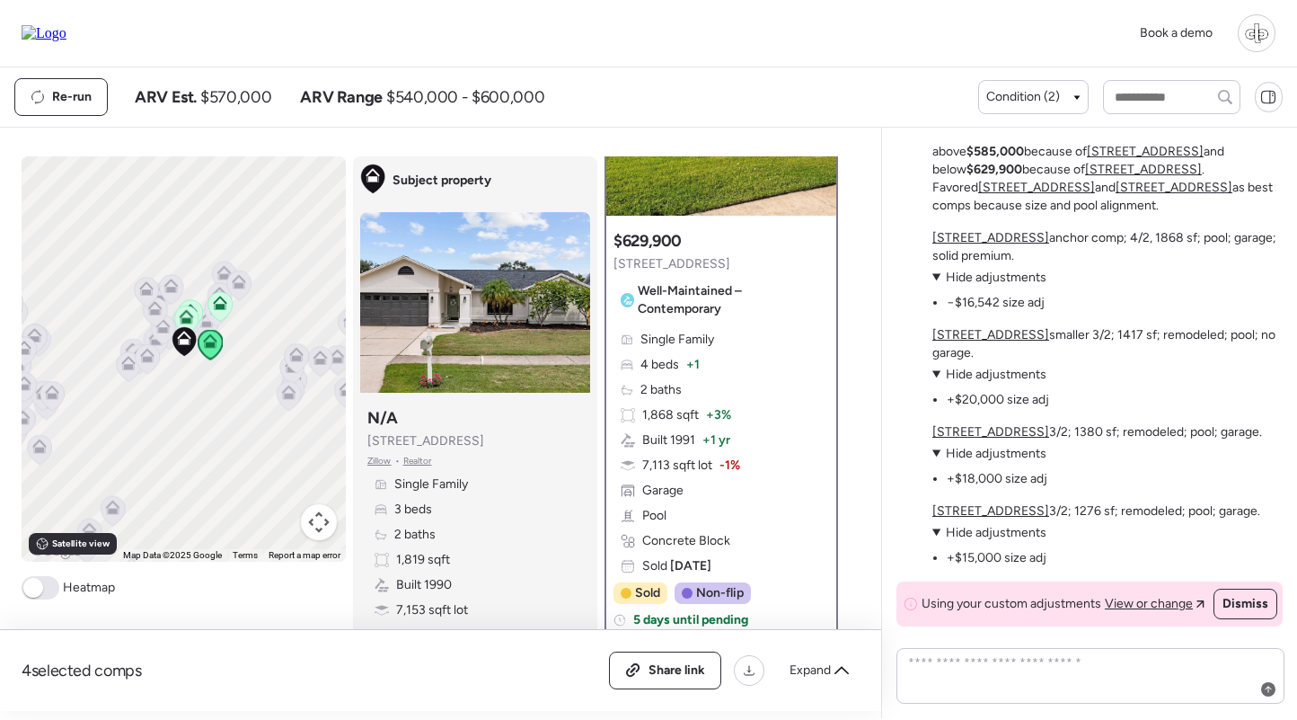
click at [1010, 336] on u "[STREET_ADDRESS]" at bounding box center [991, 334] width 117 height 15
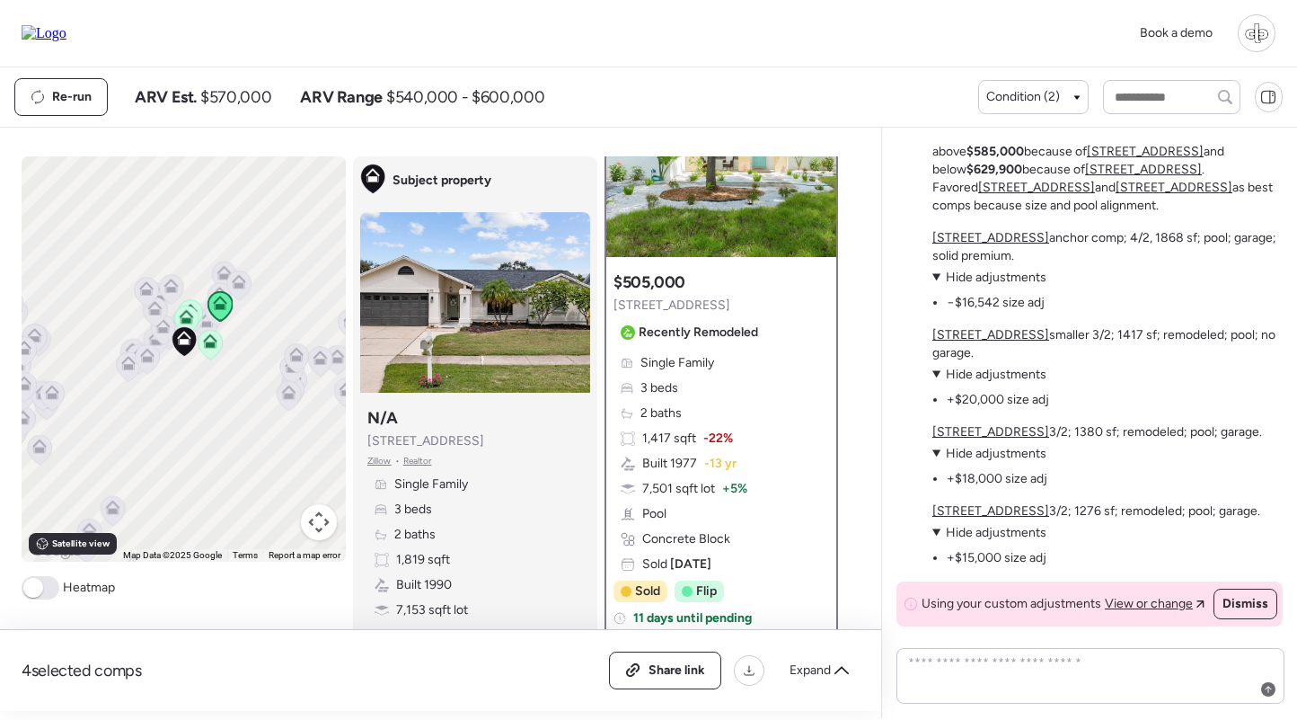
scroll to position [155, 0]
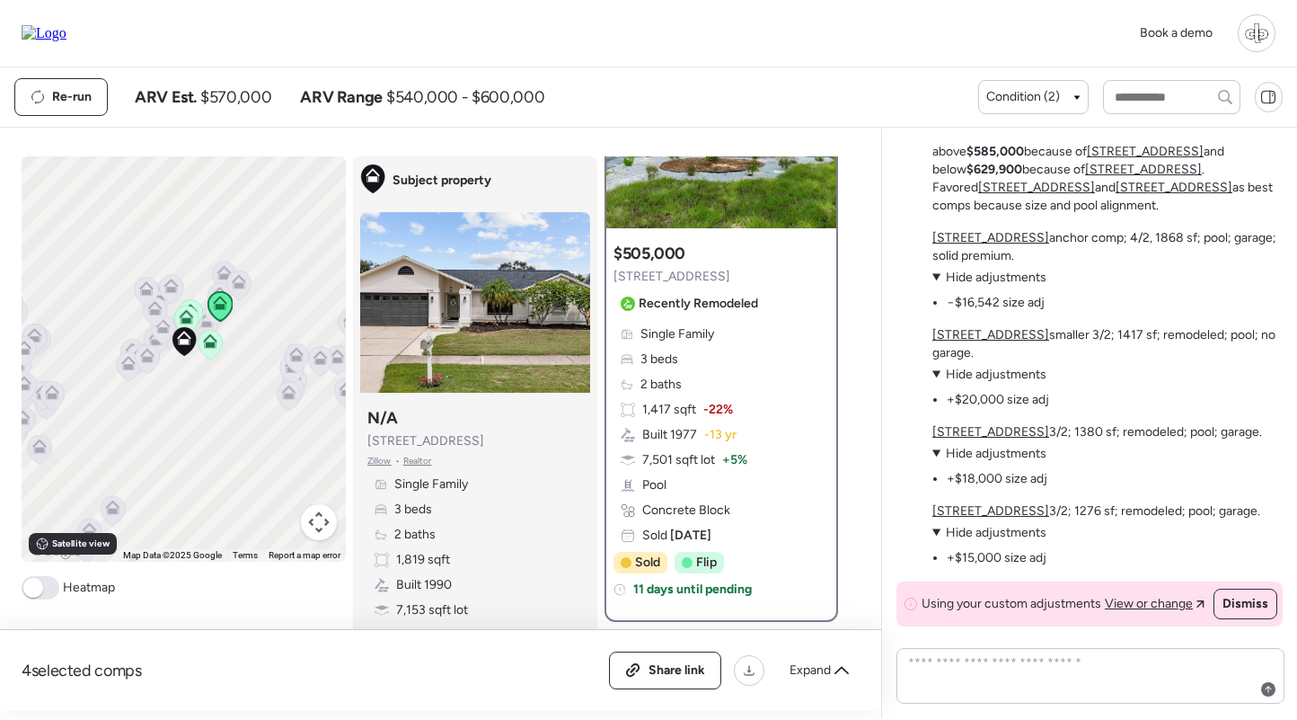
click at [1015, 432] on u "[STREET_ADDRESS]" at bounding box center [991, 431] width 117 height 15
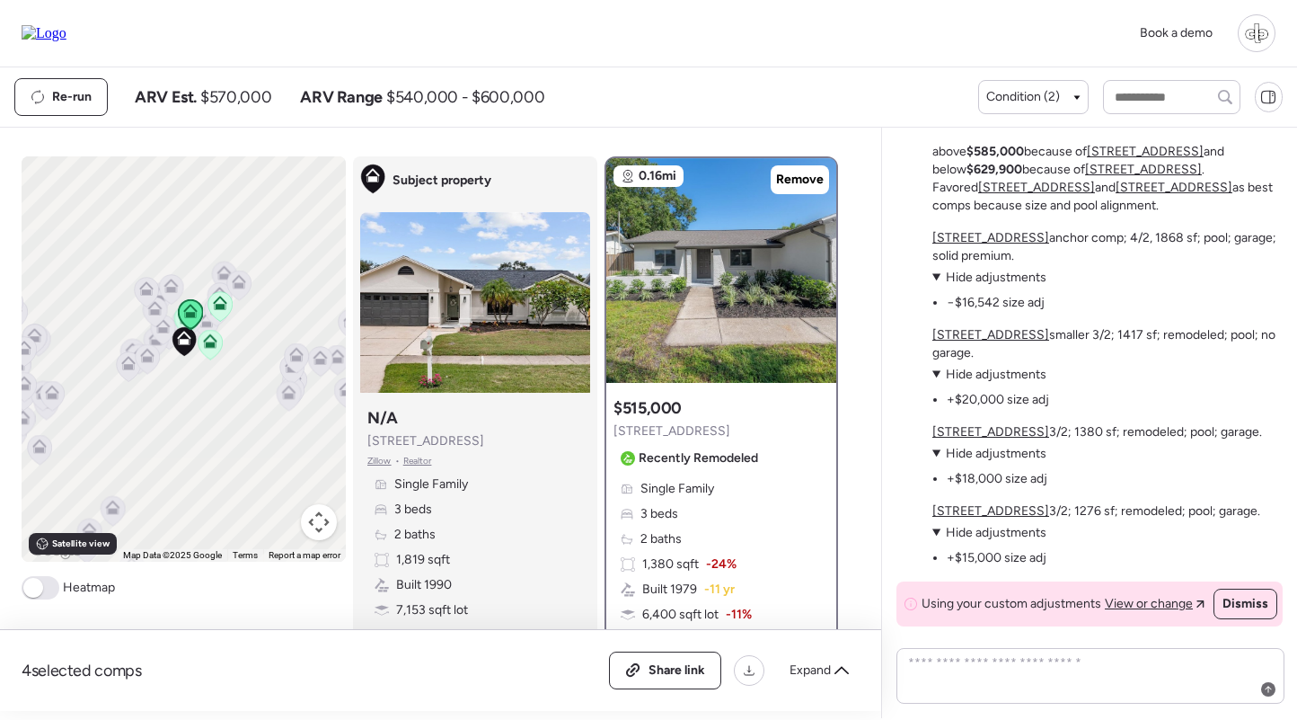
scroll to position [0, 0]
click at [1005, 433] on u "[STREET_ADDRESS]" at bounding box center [991, 431] width 117 height 15
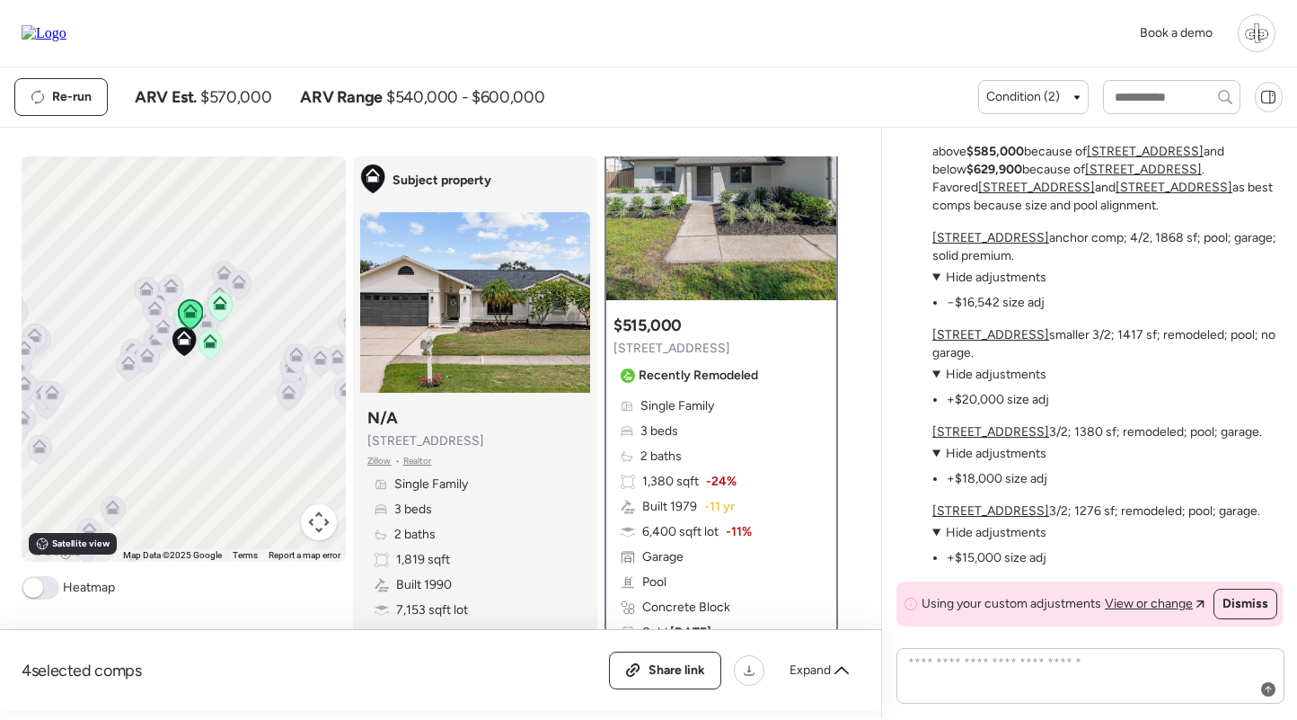
scroll to position [139, 0]
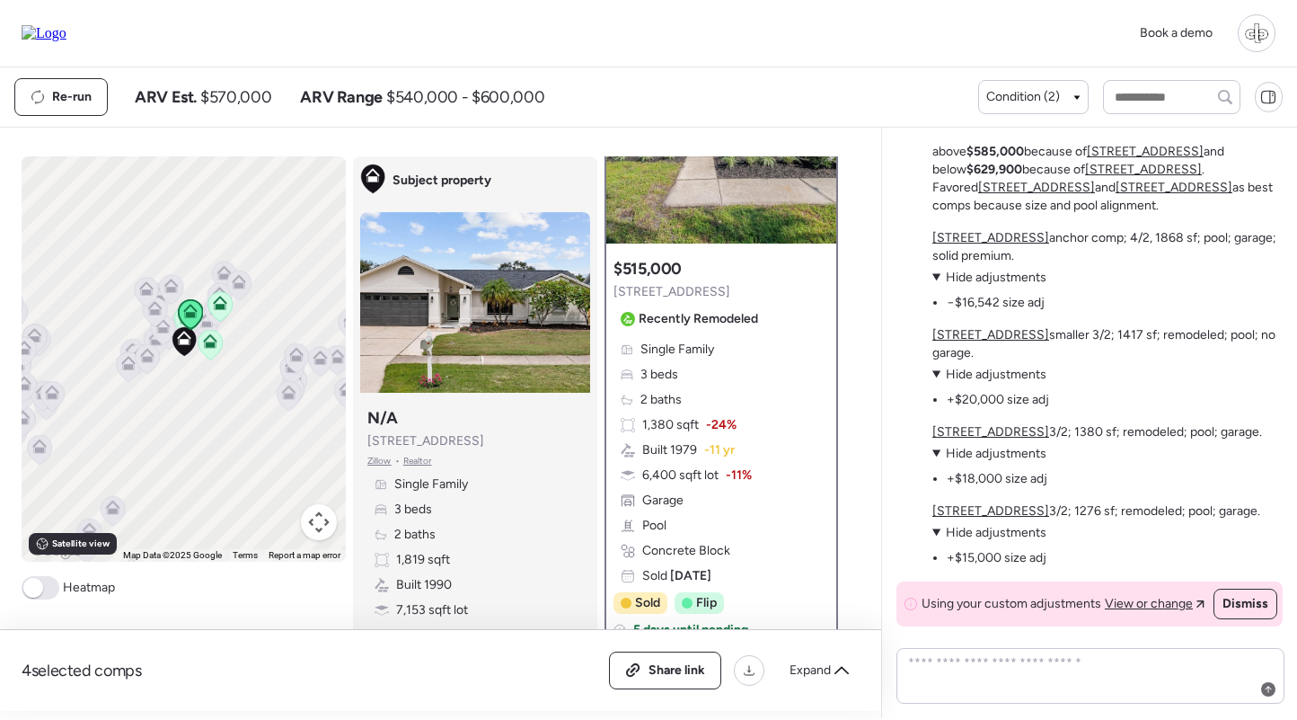
click at [979, 512] on u "[STREET_ADDRESS]" at bounding box center [991, 510] width 117 height 15
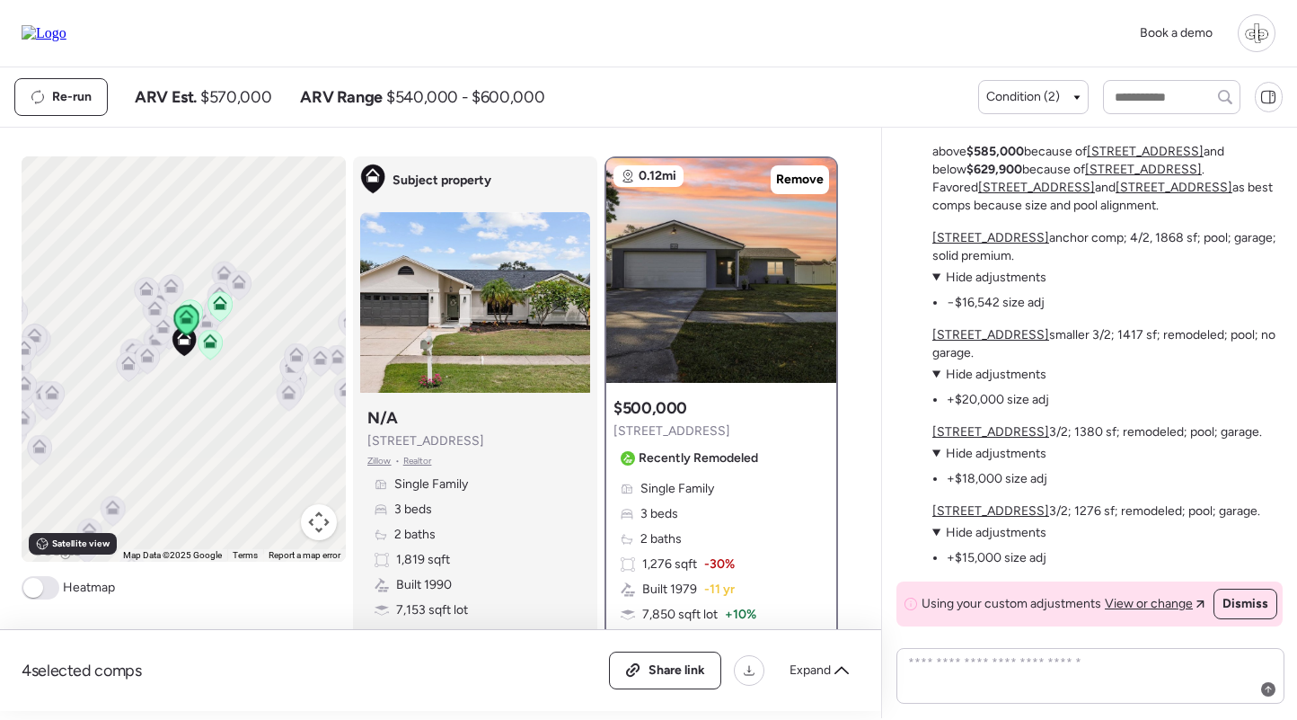
scroll to position [216, 0]
